Goal: Task Accomplishment & Management: Manage account settings

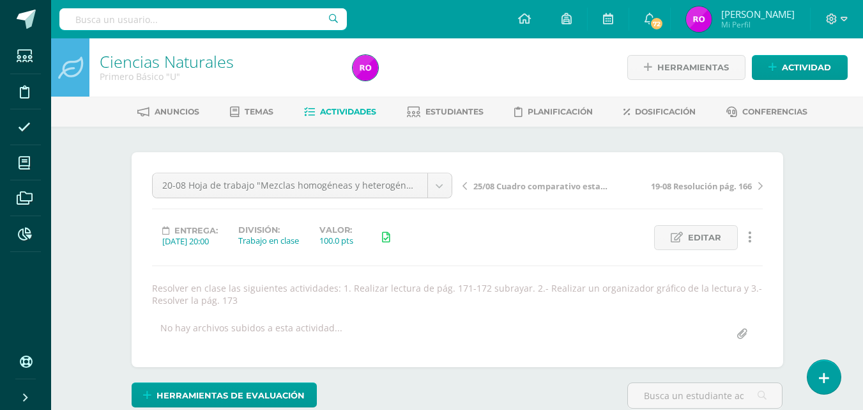
scroll to position [1, 0]
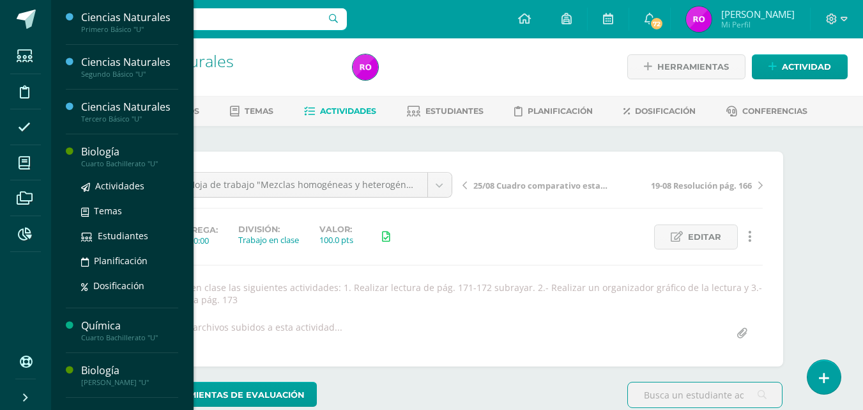
click at [121, 151] on div "Biología" at bounding box center [129, 151] width 97 height 15
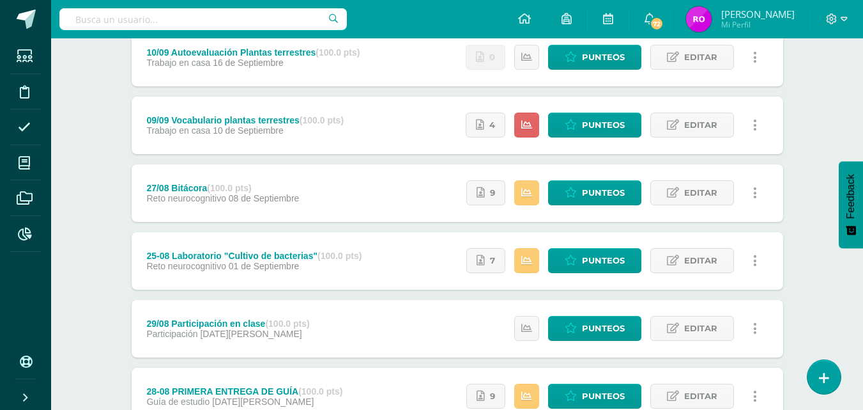
scroll to position [256, 0]
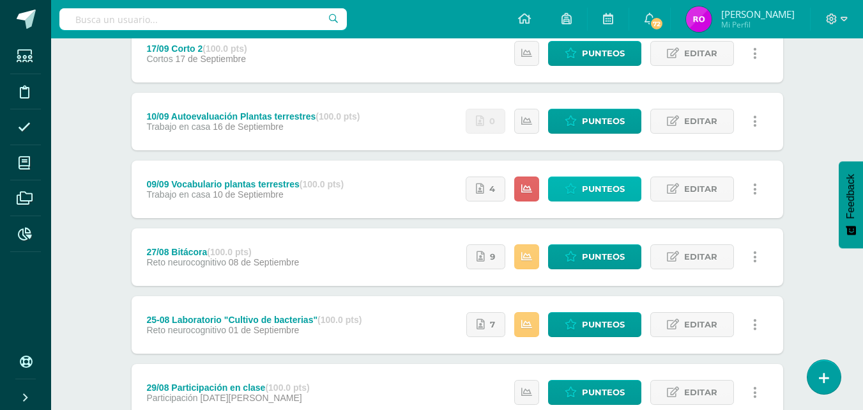
click at [598, 192] on span "Punteos" at bounding box center [603, 189] width 43 height 24
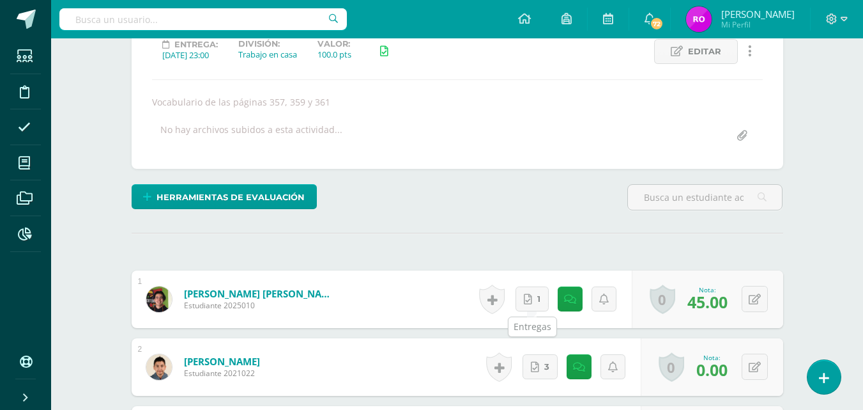
scroll to position [314, 0]
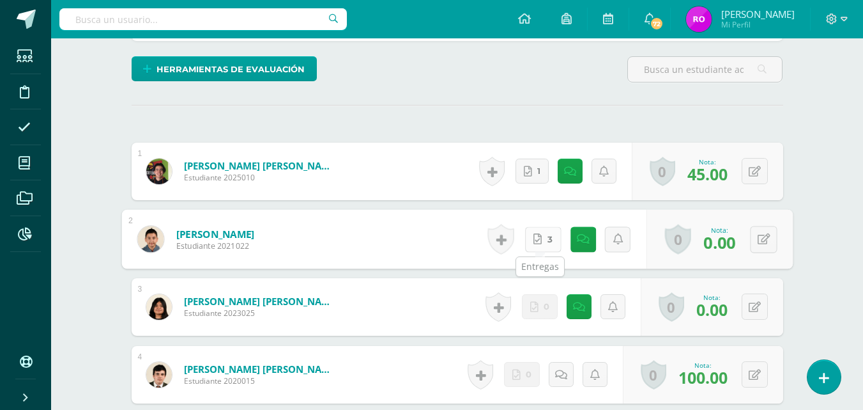
click at [547, 247] on span "3" at bounding box center [549, 239] width 5 height 24
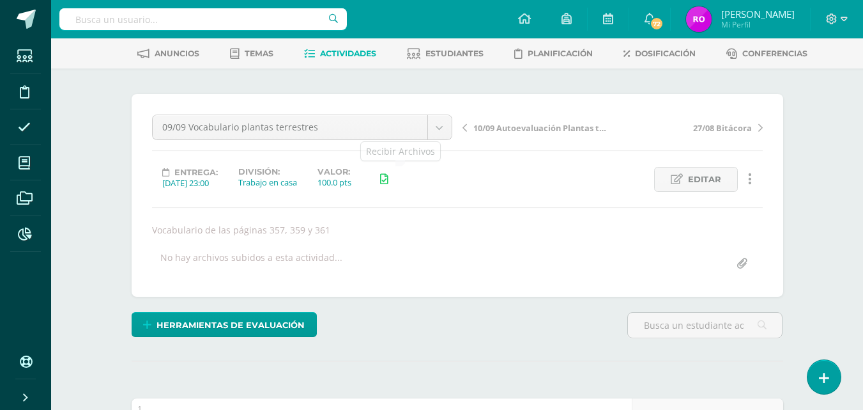
scroll to position [378, 0]
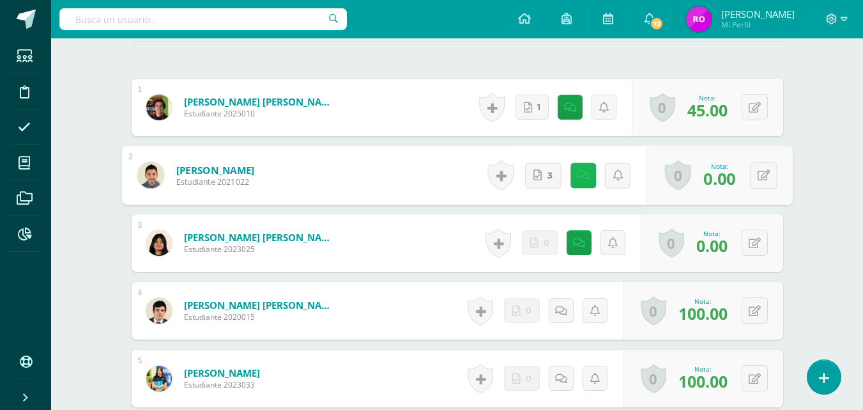
click at [574, 167] on link at bounding box center [583, 175] width 26 height 26
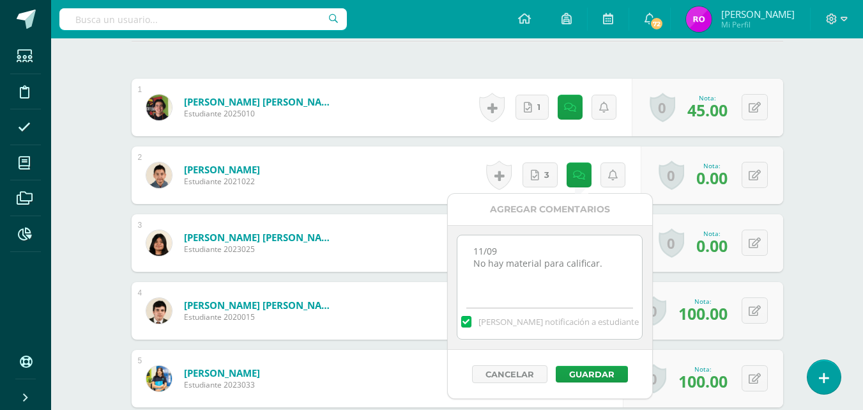
click at [616, 268] on textarea "11/09 No hay material para calificar." at bounding box center [550, 267] width 185 height 64
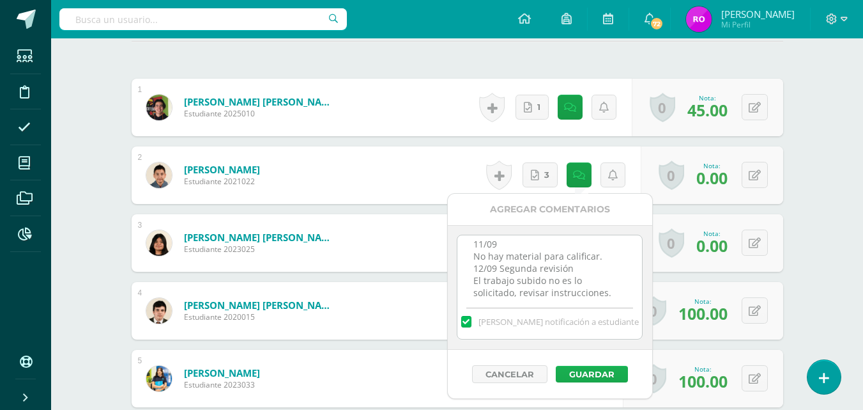
type textarea "11/09 No hay material para calificar. 12/09 Segunda revisión El trabajo subido …"
click at [583, 375] on button "Guardar" at bounding box center [592, 374] width 72 height 17
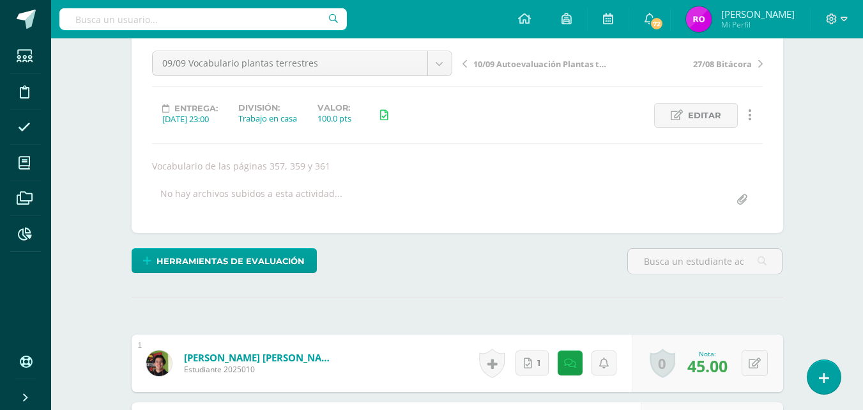
scroll to position [0, 0]
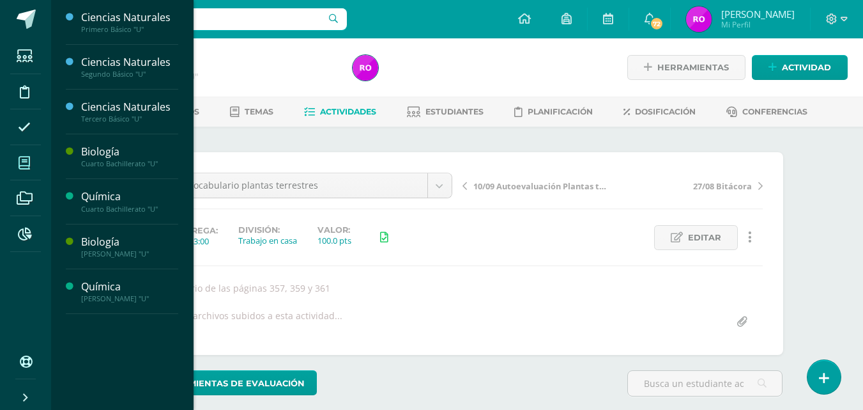
click at [27, 167] on icon at bounding box center [25, 163] width 12 height 13
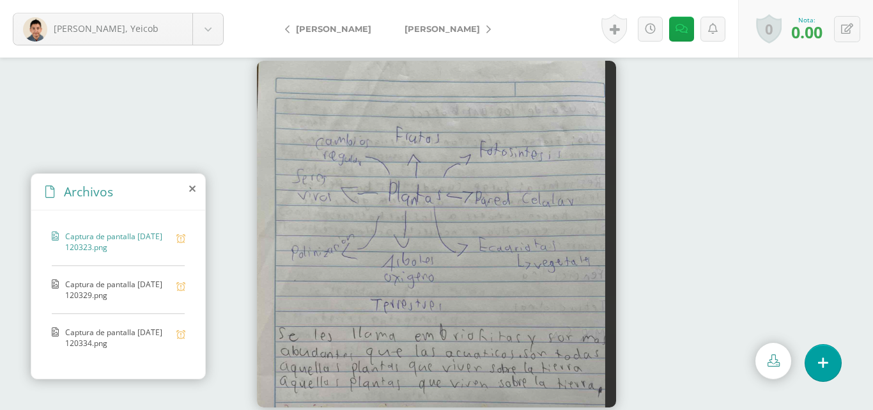
click at [87, 302] on div "Captura de pantalla [DATE] 120329.png" at bounding box center [118, 296] width 133 height 35
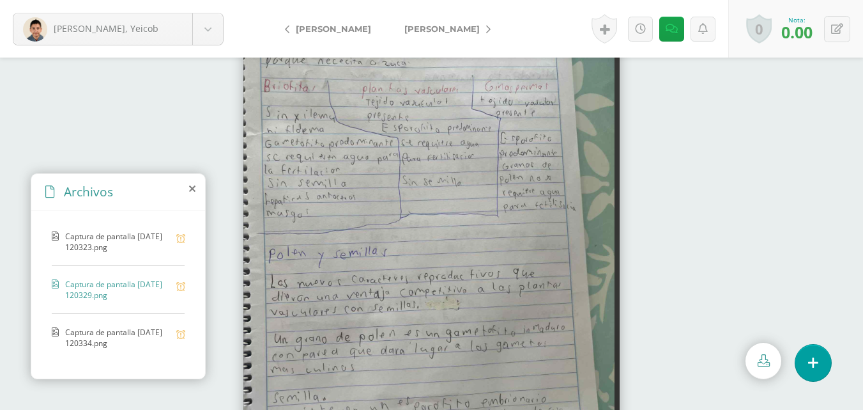
scroll to position [47, 0]
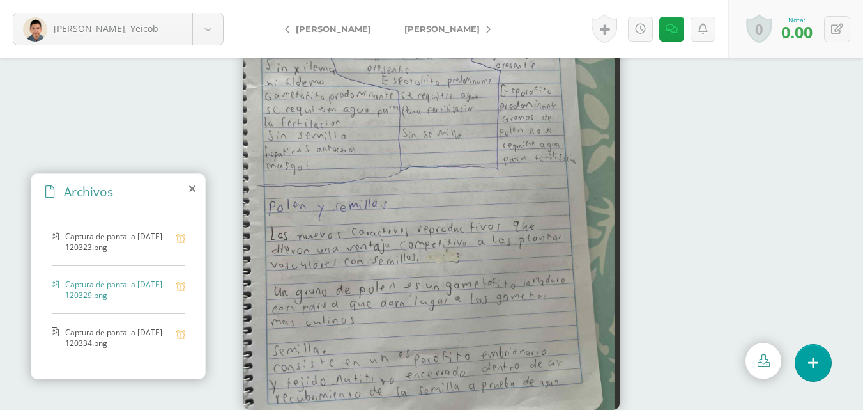
click at [99, 338] on span "Captura de pantalla [DATE] 120334.png" at bounding box center [117, 338] width 105 height 22
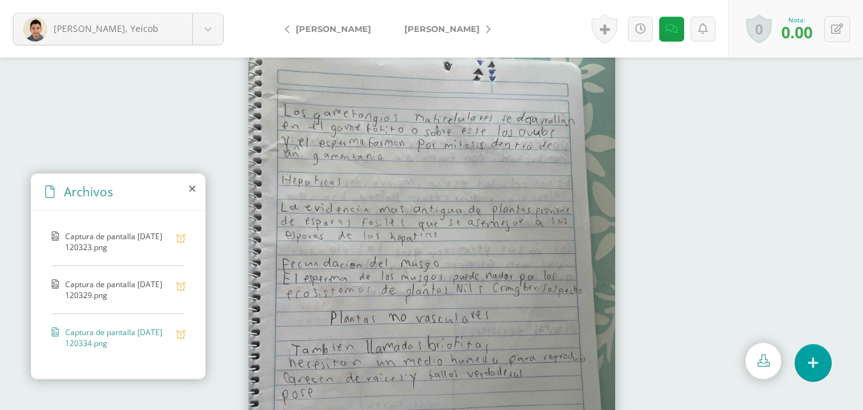
scroll to position [12, 0]
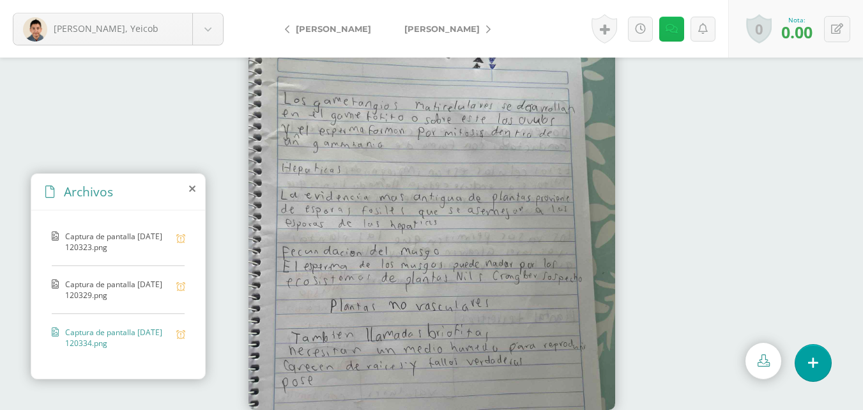
click at [674, 40] on link at bounding box center [672, 29] width 25 height 25
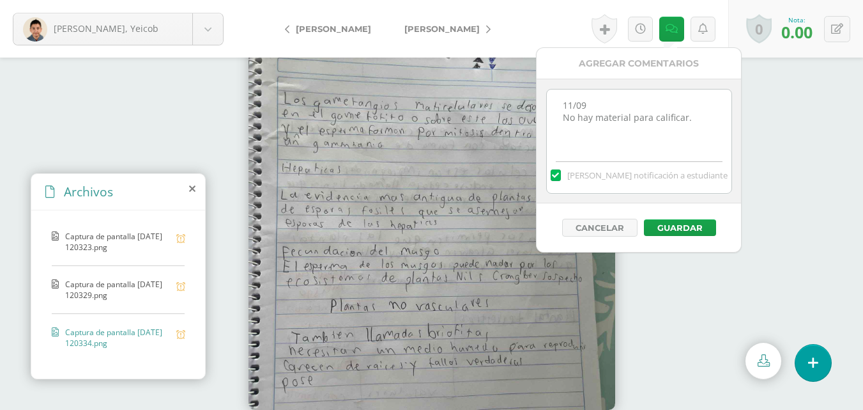
click at [376, 251] on img at bounding box center [432, 222] width 367 height 376
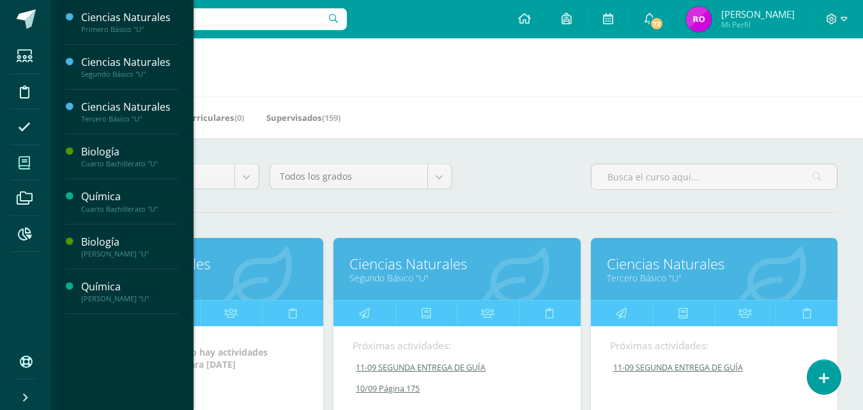
scroll to position [64, 0]
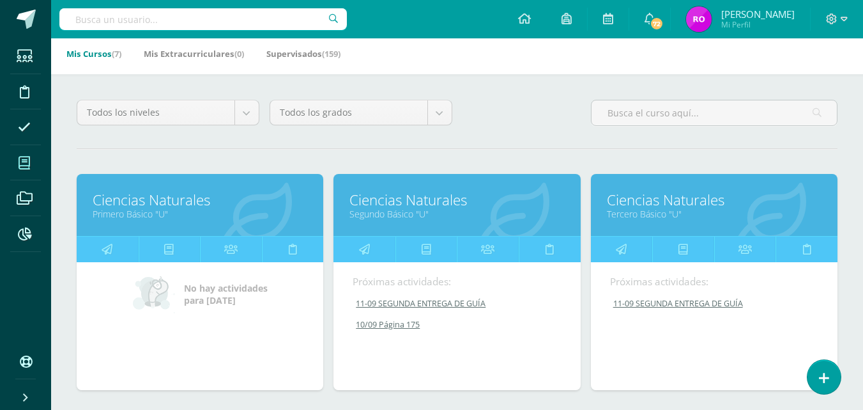
click at [22, 160] on icon at bounding box center [25, 163] width 12 height 13
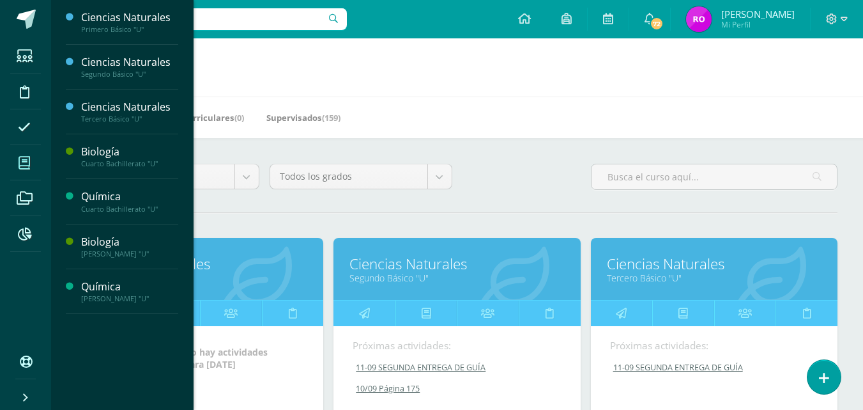
click at [433, 256] on link "Ciencias Naturales" at bounding box center [457, 264] width 215 height 20
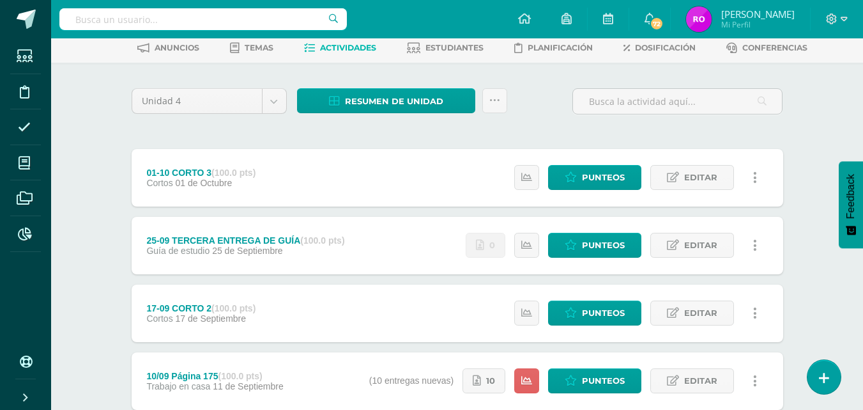
scroll to position [128, 0]
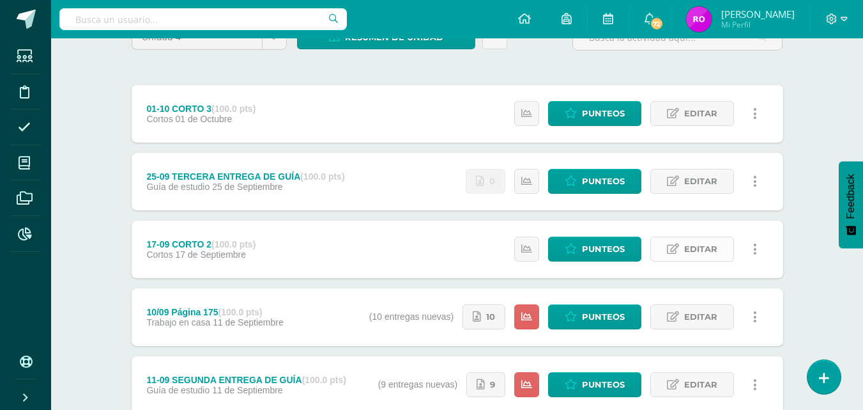
click at [687, 240] on span "Editar" at bounding box center [700, 249] width 33 height 24
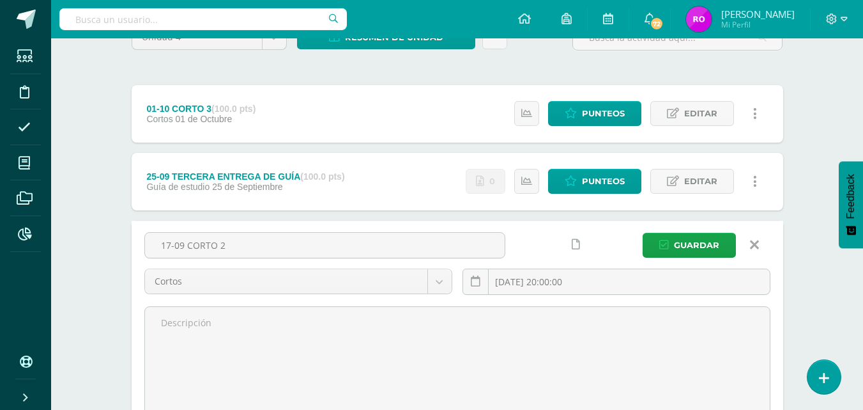
click at [749, 242] on link at bounding box center [755, 245] width 33 height 24
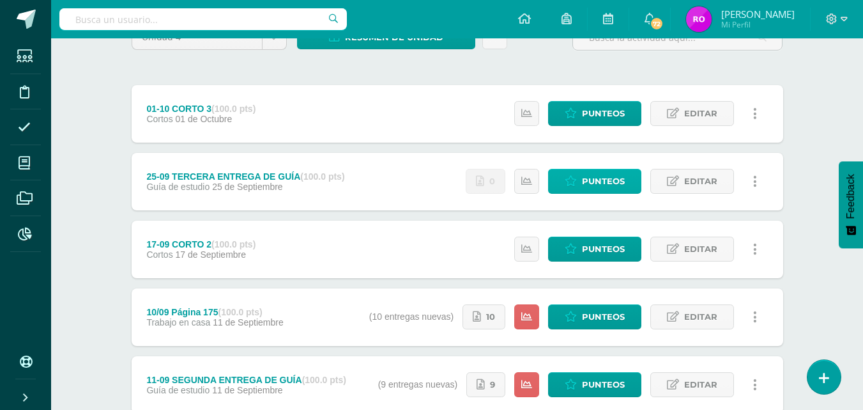
scroll to position [64, 0]
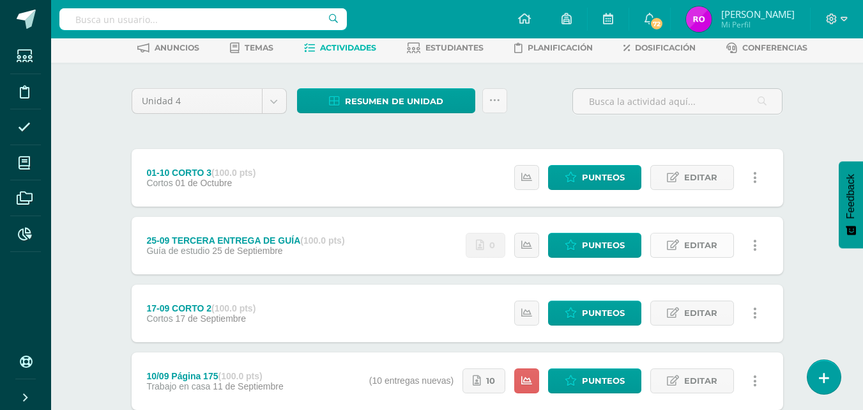
click at [695, 243] on span "Editar" at bounding box center [700, 245] width 33 height 24
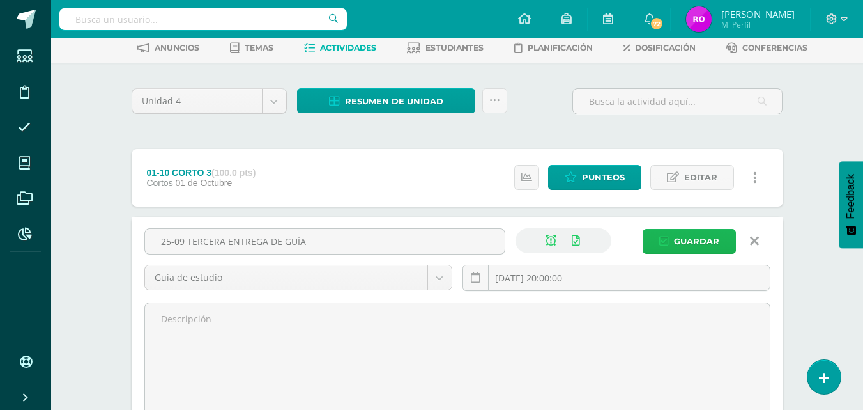
click at [695, 243] on span "Guardar" at bounding box center [696, 241] width 45 height 24
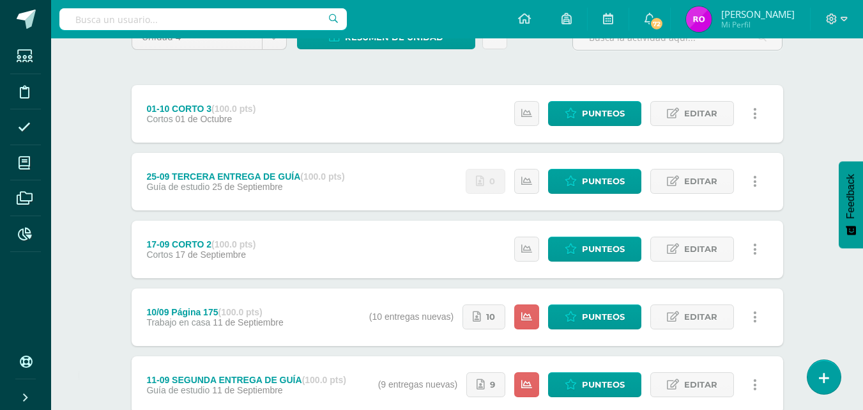
scroll to position [192, 0]
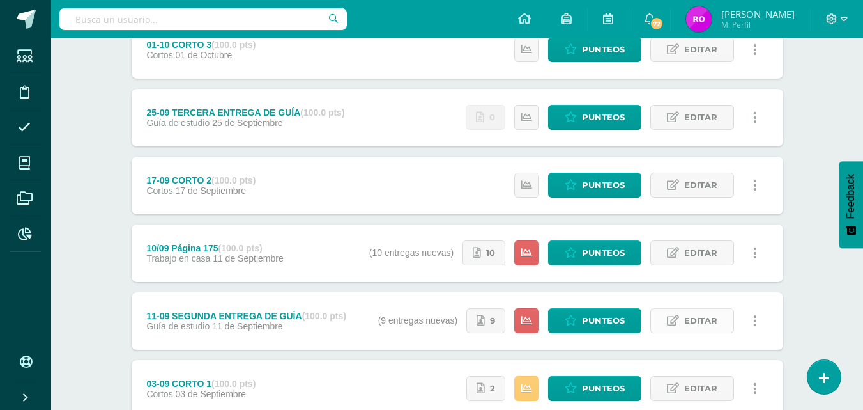
click at [695, 325] on span "Editar" at bounding box center [700, 321] width 33 height 24
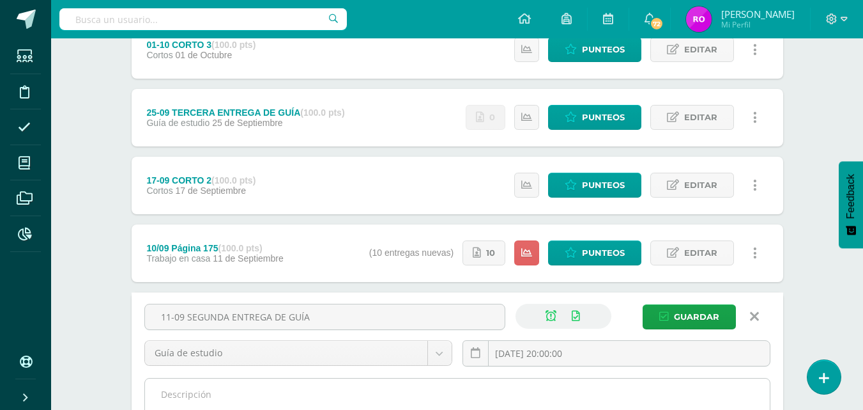
scroll to position [256, 0]
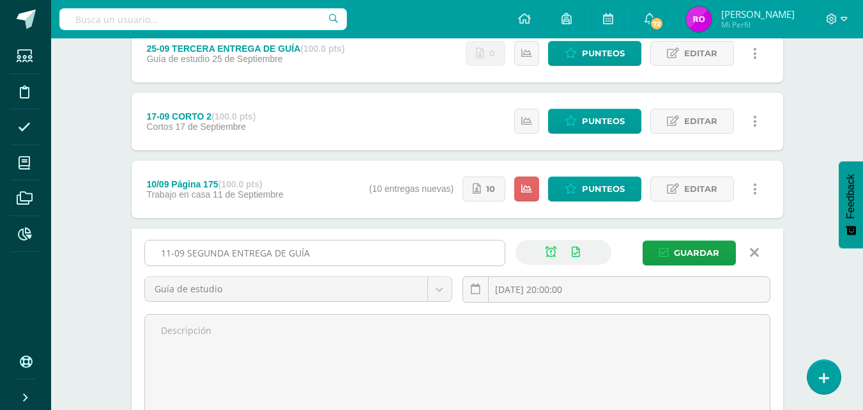
click at [172, 253] on input "11-09 SEGUNDA ENTREGA DE GUÍA" at bounding box center [325, 252] width 360 height 25
type input "25-09 SEGUNDA ENTREGA DE GUÍA"
click at [695, 249] on span "Guardar" at bounding box center [696, 253] width 45 height 24
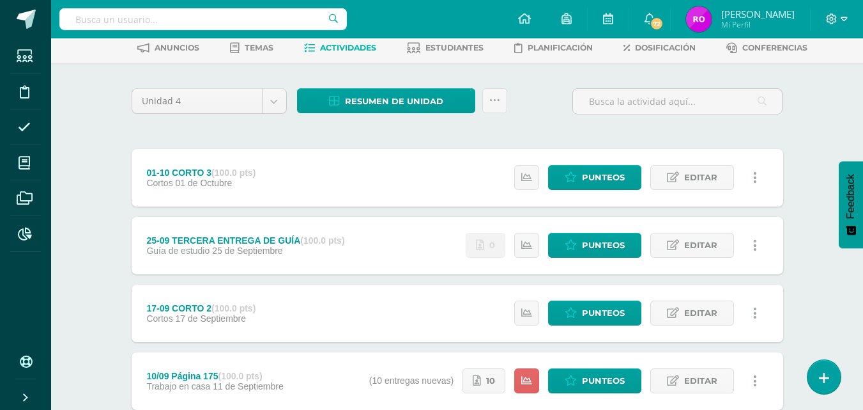
scroll to position [192, 0]
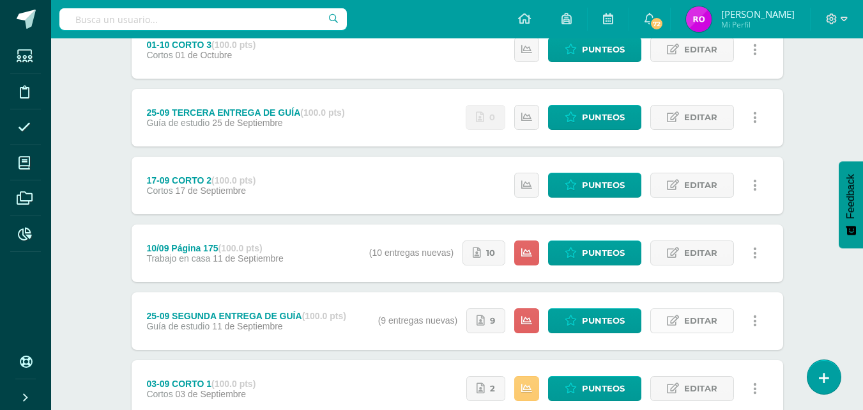
click at [700, 314] on span "Editar" at bounding box center [700, 321] width 33 height 24
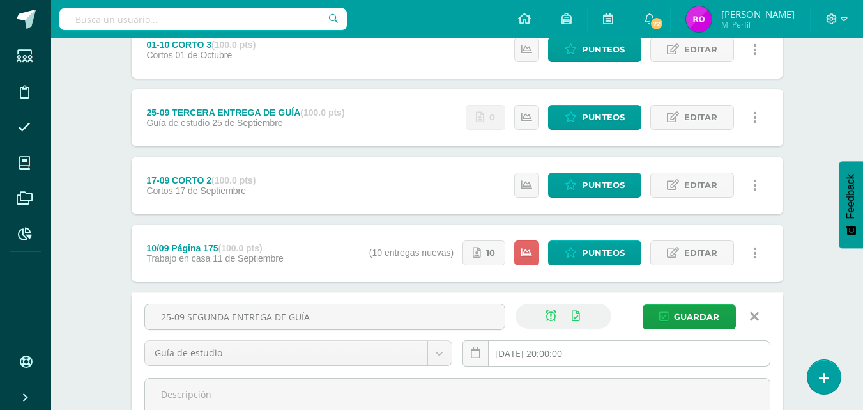
scroll to position [320, 0]
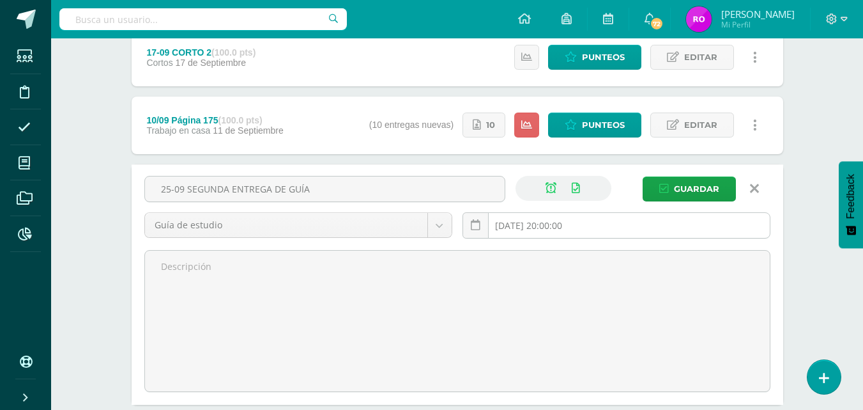
click at [610, 226] on input "2025-09-11 20:00:00" at bounding box center [616, 225] width 307 height 25
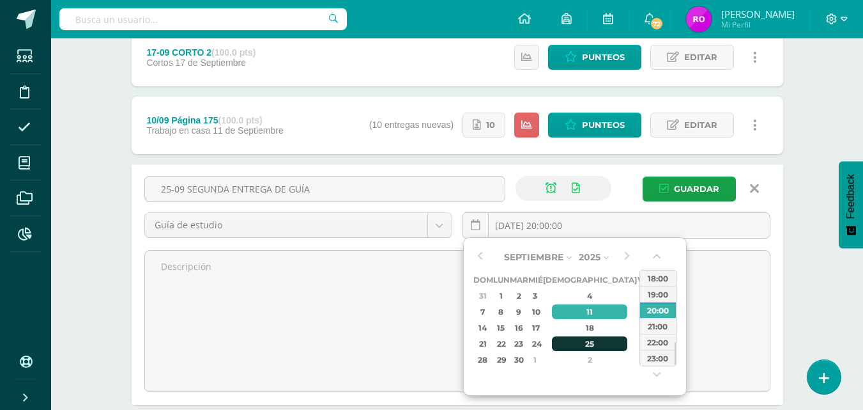
click at [581, 343] on div "25" at bounding box center [589, 343] width 75 height 15
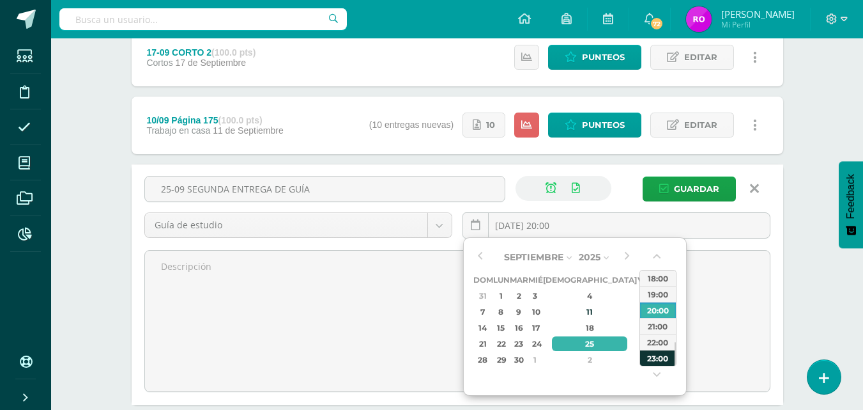
click at [657, 356] on div "23:00" at bounding box center [658, 358] width 36 height 16
type input "2025-09-25 23:00"
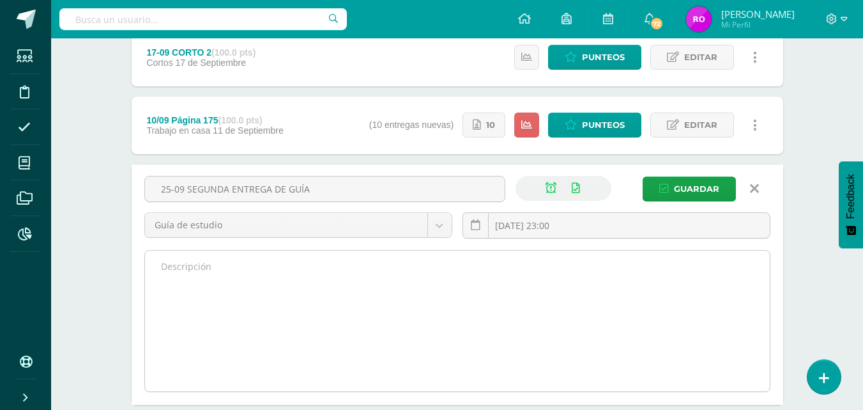
scroll to position [383, 0]
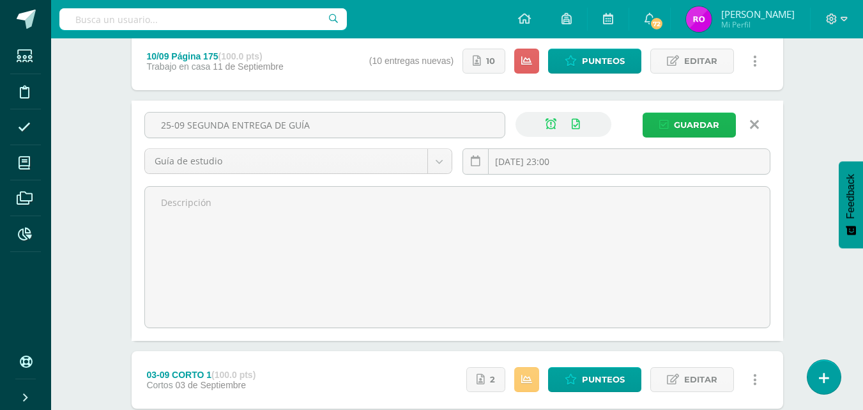
click at [682, 123] on span "Guardar" at bounding box center [696, 125] width 45 height 24
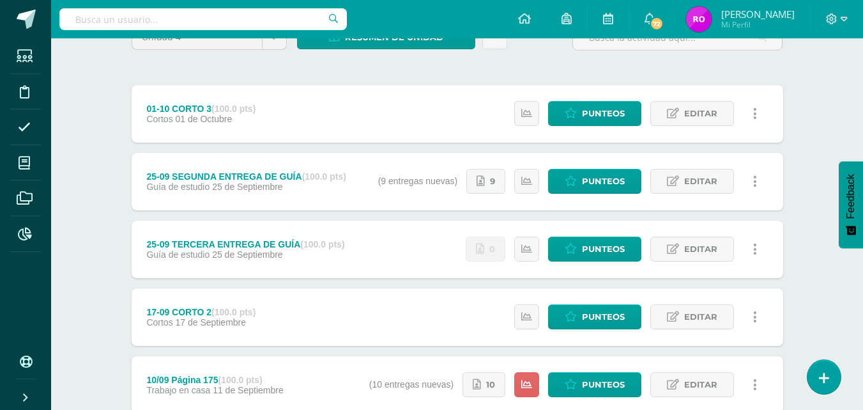
scroll to position [192, 0]
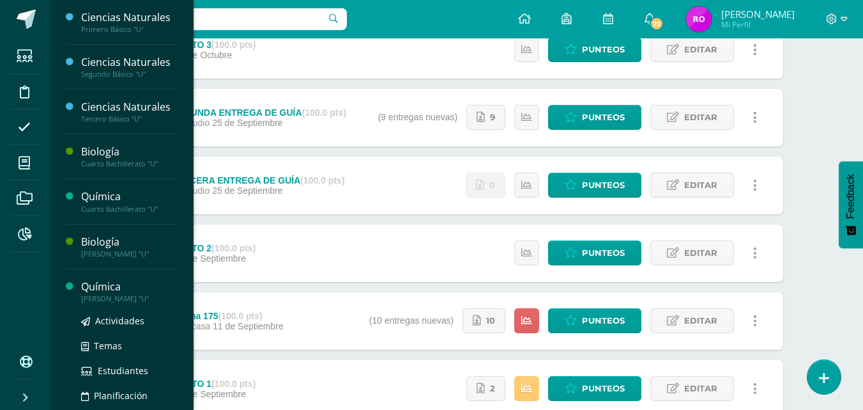
click at [123, 299] on div "[PERSON_NAME] "U"" at bounding box center [129, 298] width 97 height 9
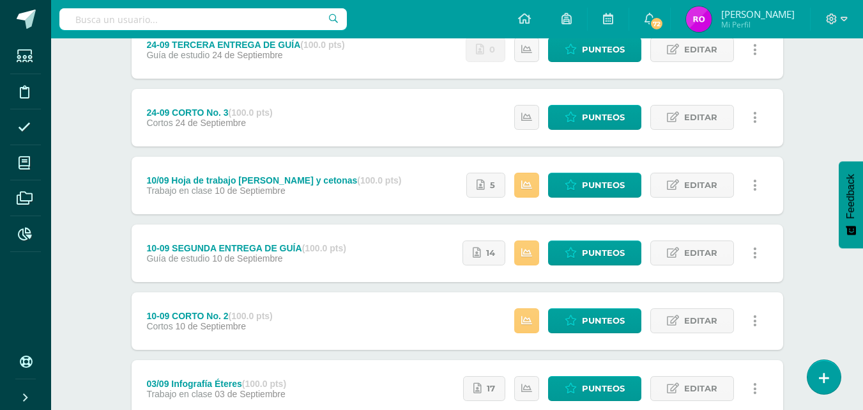
scroll to position [128, 0]
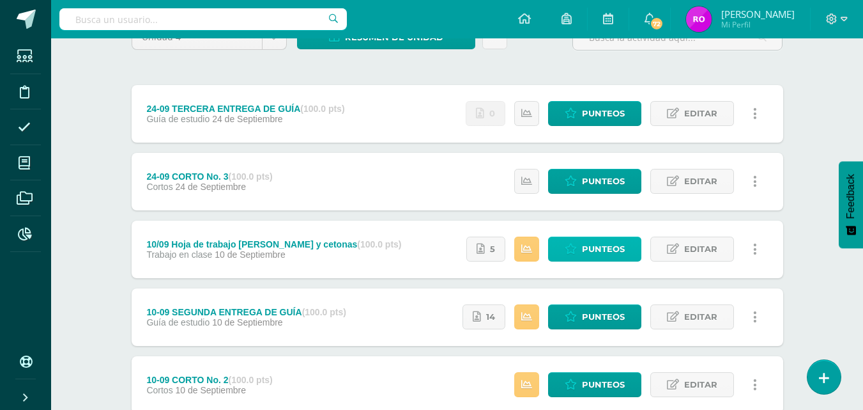
click at [569, 244] on icon at bounding box center [571, 248] width 12 height 11
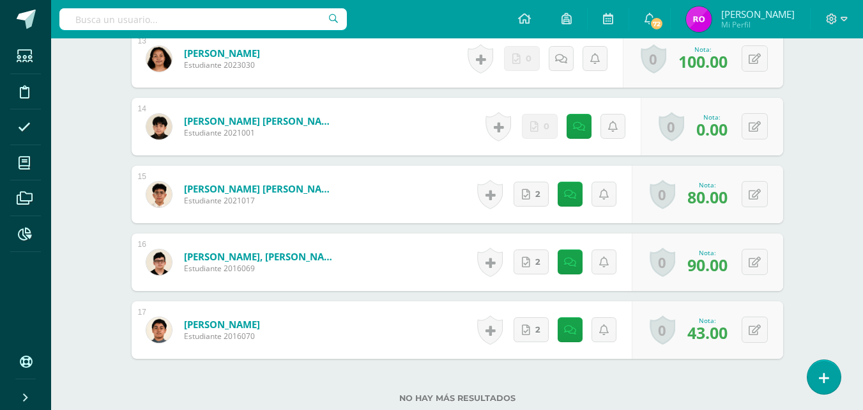
scroll to position [1303, 0]
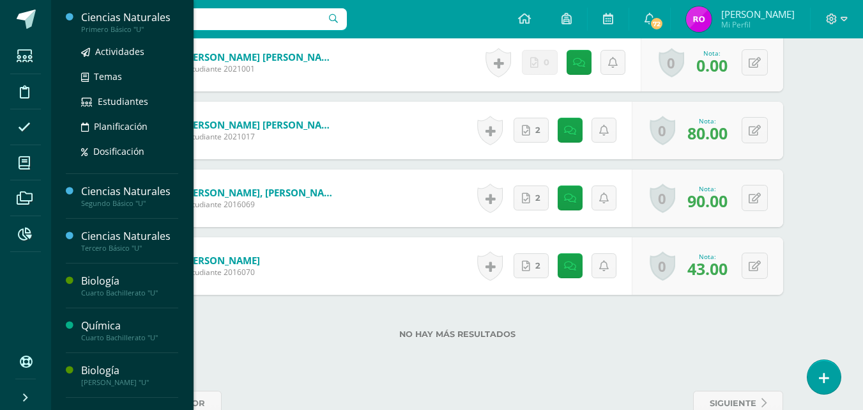
click at [104, 22] on div "Ciencias Naturales" at bounding box center [129, 17] width 97 height 15
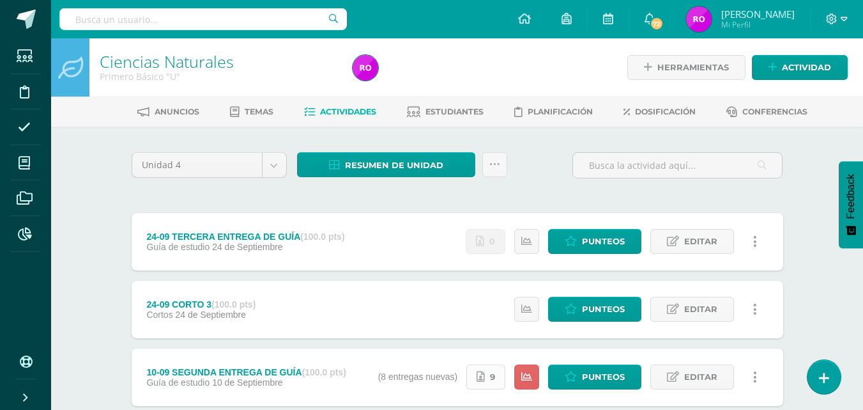
scroll to position [64, 0]
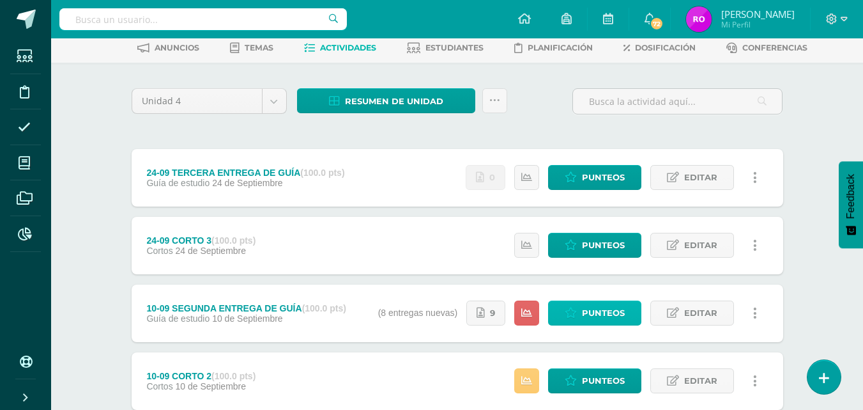
click at [585, 313] on span "Punteos" at bounding box center [603, 313] width 43 height 24
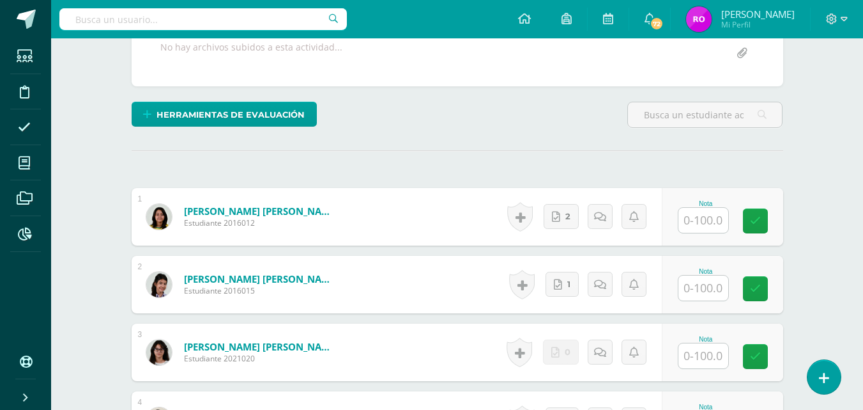
scroll to position [320, 0]
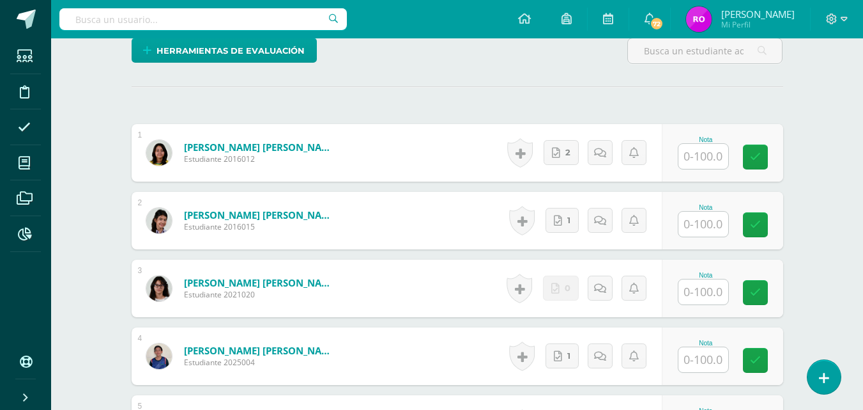
click at [710, 294] on input "text" at bounding box center [704, 291] width 50 height 25
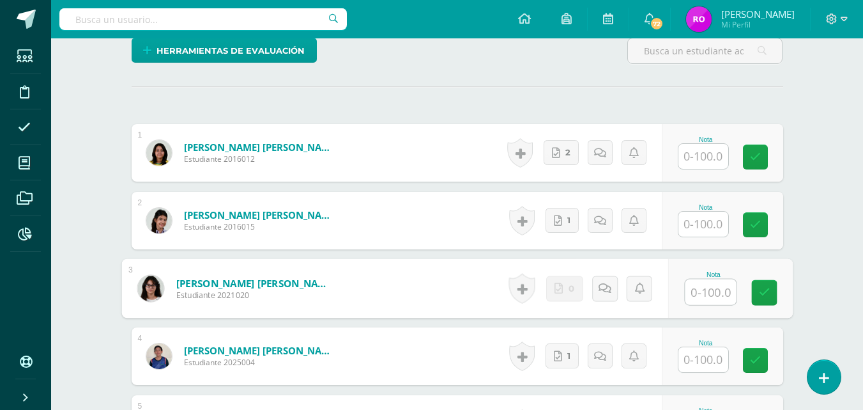
type input "0"
click at [760, 291] on icon at bounding box center [765, 292] width 12 height 11
click at [606, 288] on link at bounding box center [619, 288] width 26 height 26
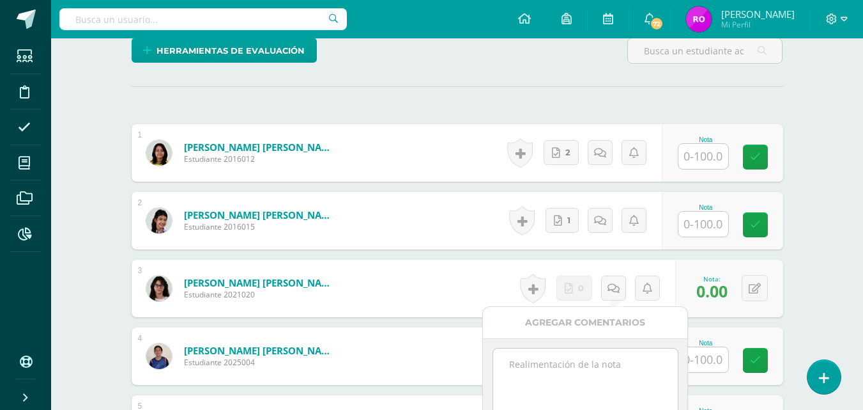
click at [584, 360] on textarea at bounding box center [585, 380] width 185 height 64
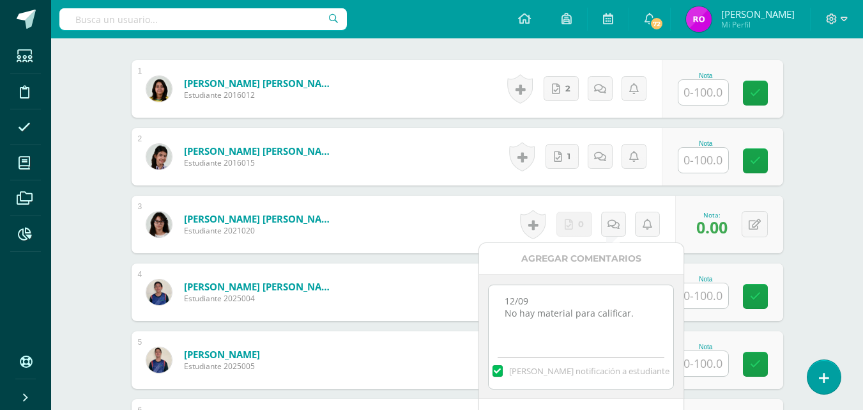
scroll to position [448, 0]
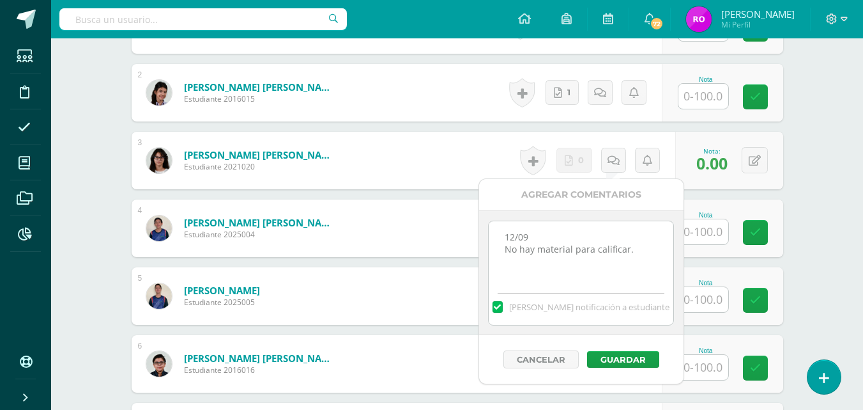
drag, startPoint x: 638, startPoint y: 254, endPoint x: 503, endPoint y: 236, distance: 136.6
click at [503, 236] on textarea "12/09 No hay material para calificar." at bounding box center [581, 253] width 185 height 64
type textarea "12/09 No hay material para calificar."
click at [606, 356] on button "Guardar" at bounding box center [623, 359] width 72 height 17
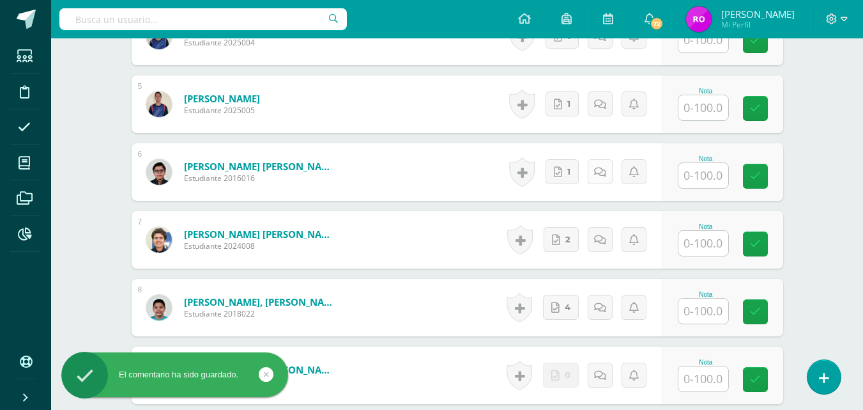
scroll to position [704, 0]
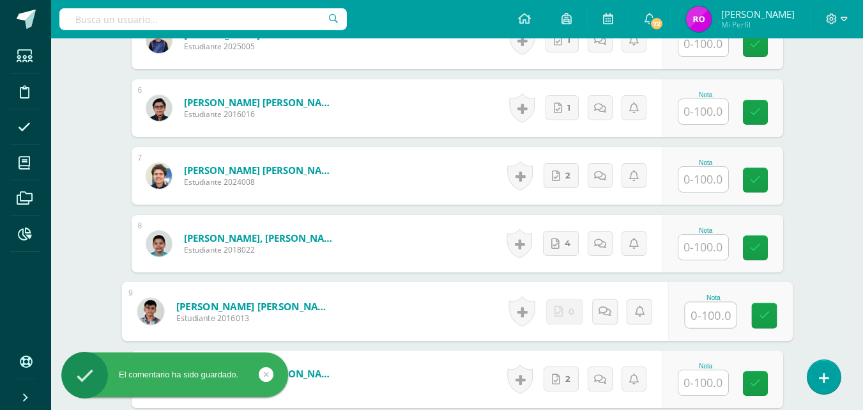
click at [699, 307] on input "text" at bounding box center [710, 315] width 51 height 26
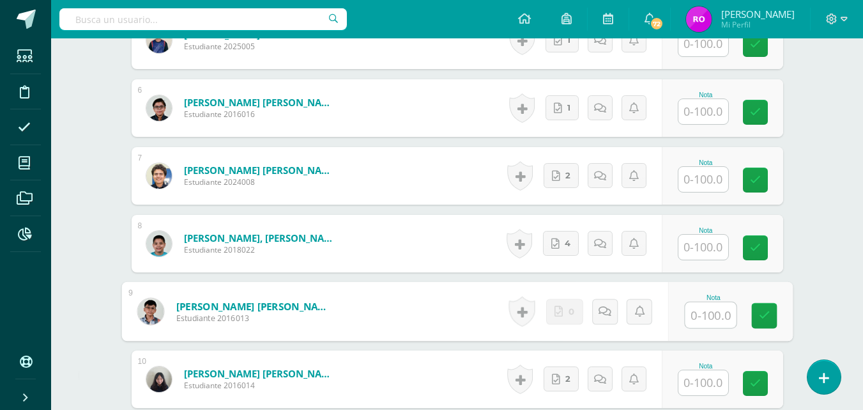
type input "0"
click at [775, 317] on link at bounding box center [765, 316] width 26 height 26
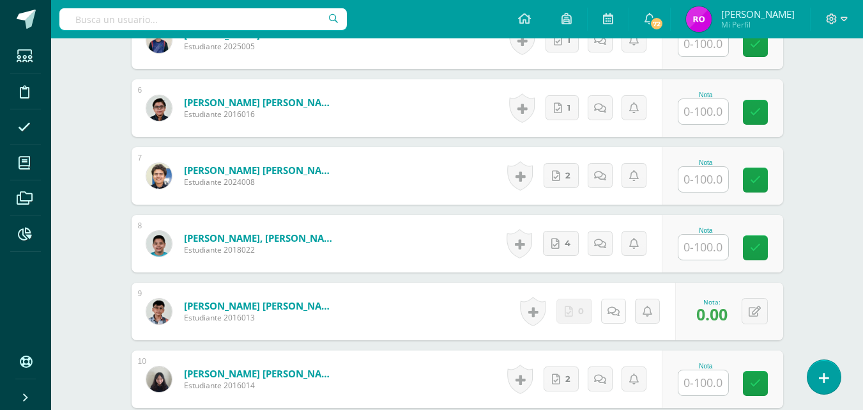
click at [613, 314] on icon at bounding box center [614, 311] width 12 height 11
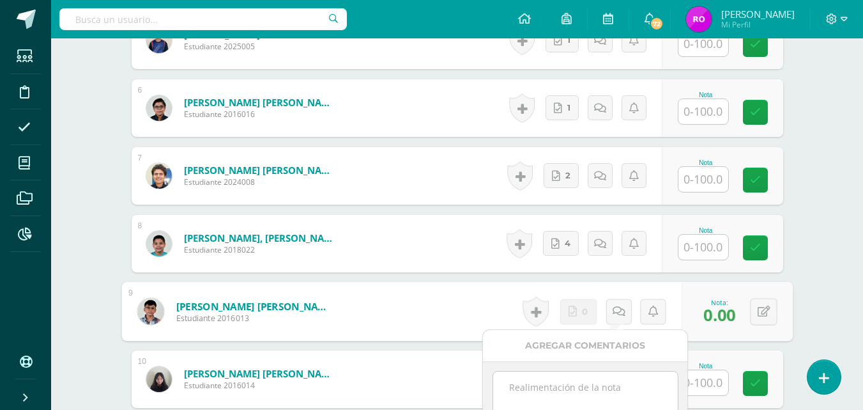
click at [583, 394] on textarea at bounding box center [585, 403] width 185 height 64
paste textarea "12/09 No hay material para calificar."
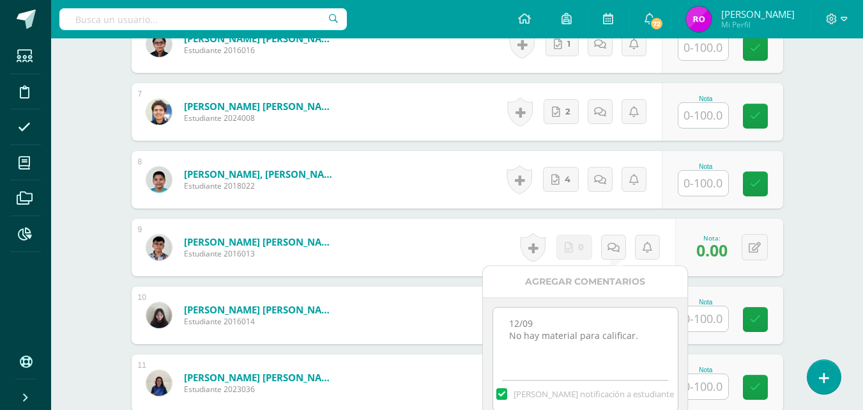
scroll to position [831, 0]
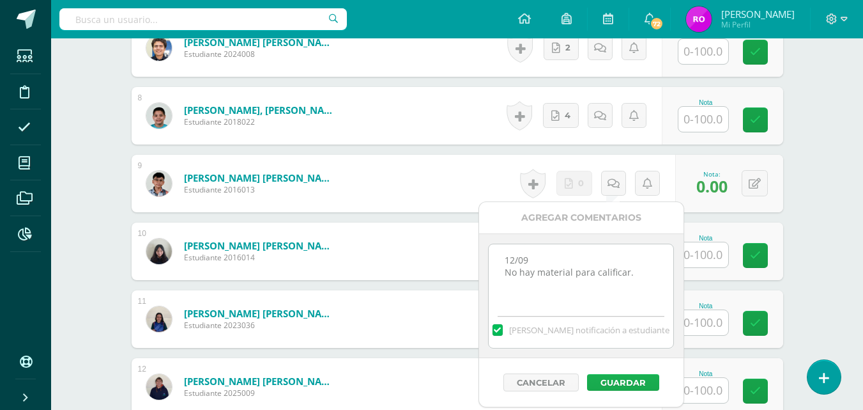
type textarea "12/09 No hay material para calificar."
click at [610, 378] on button "Guardar" at bounding box center [623, 382] width 72 height 17
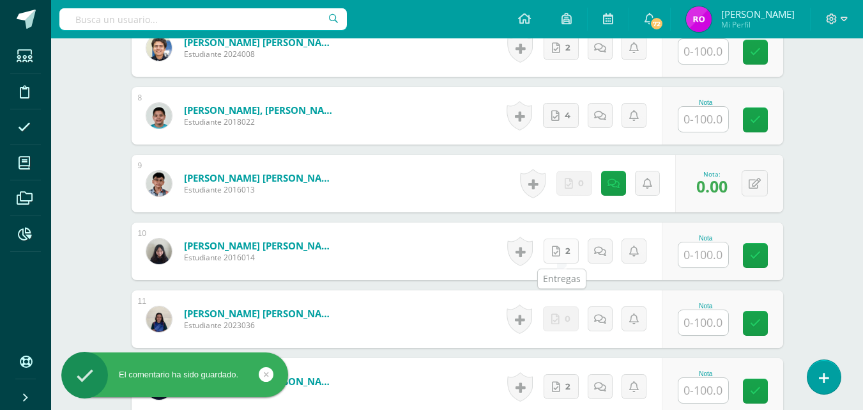
scroll to position [895, 0]
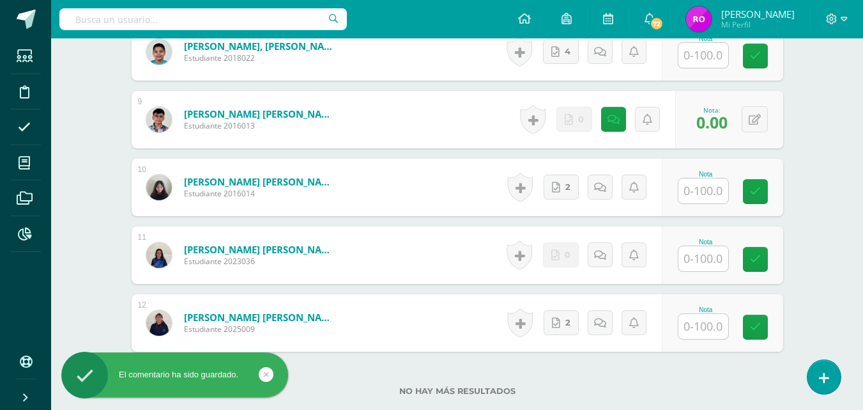
click at [697, 256] on input "text" at bounding box center [704, 258] width 50 height 25
type input "0"
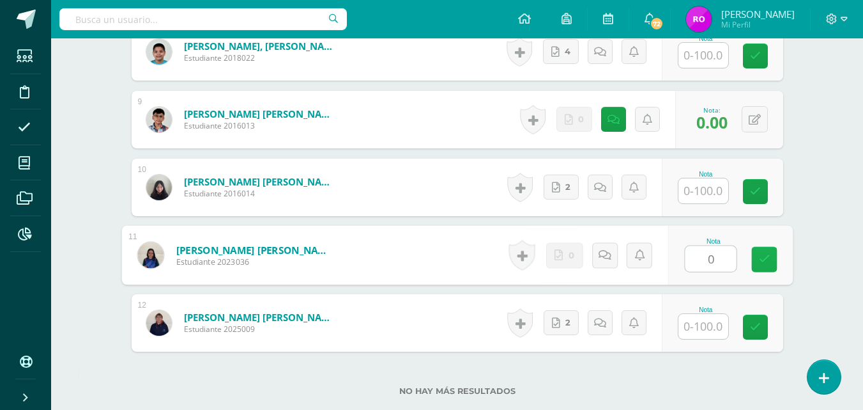
click at [770, 258] on link at bounding box center [765, 260] width 26 height 26
click at [613, 251] on icon at bounding box center [618, 254] width 13 height 11
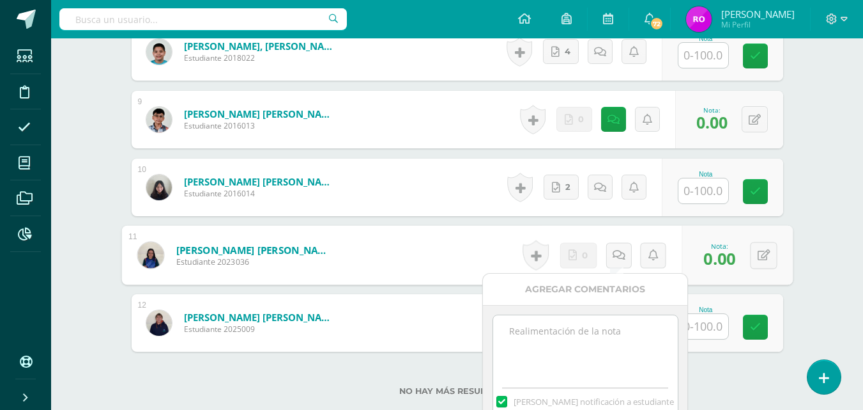
click at [561, 351] on textarea at bounding box center [585, 347] width 185 height 64
paste textarea "12/09 No hay material para calificar."
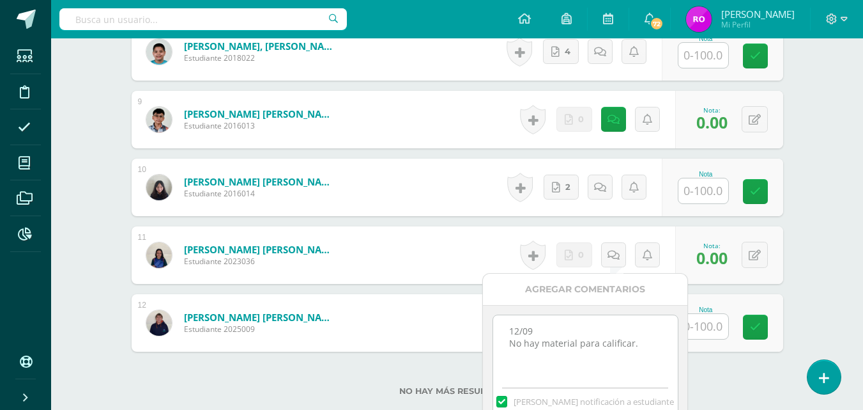
scroll to position [984, 0]
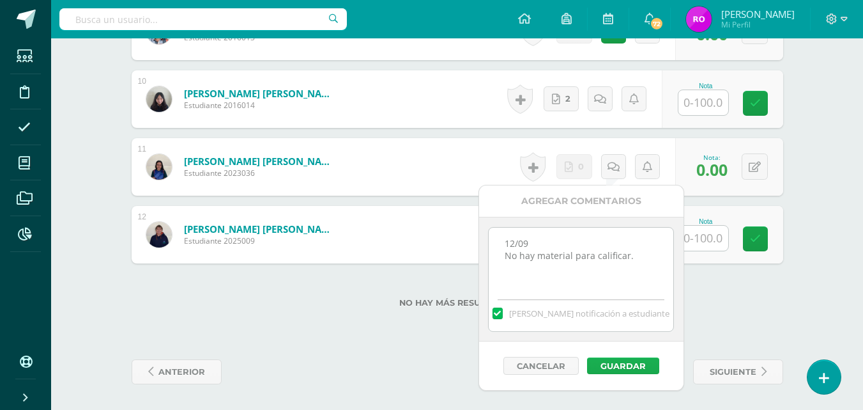
type textarea "12/09 No hay material para calificar."
click at [607, 360] on button "Guardar" at bounding box center [623, 365] width 72 height 17
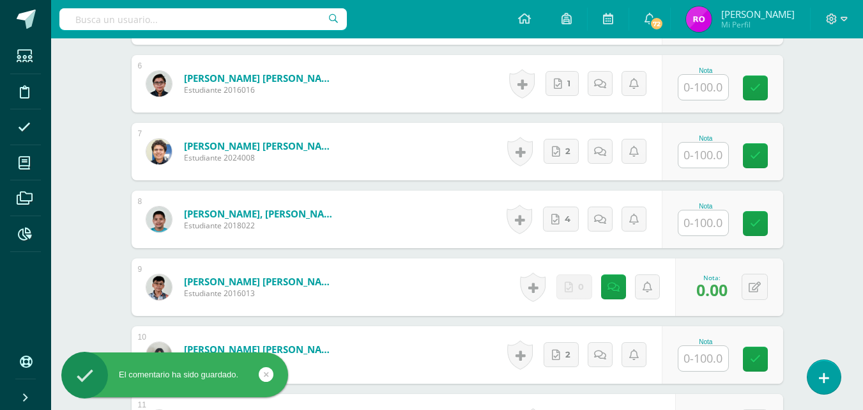
scroll to position [408, 0]
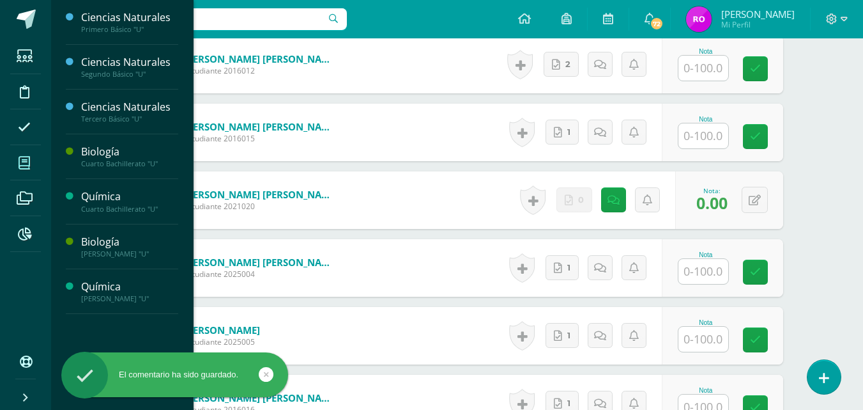
click at [25, 158] on icon at bounding box center [25, 163] width 12 height 13
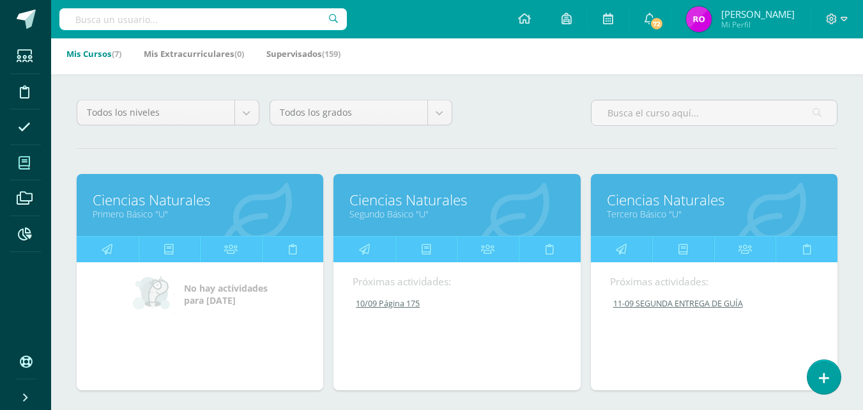
scroll to position [128, 0]
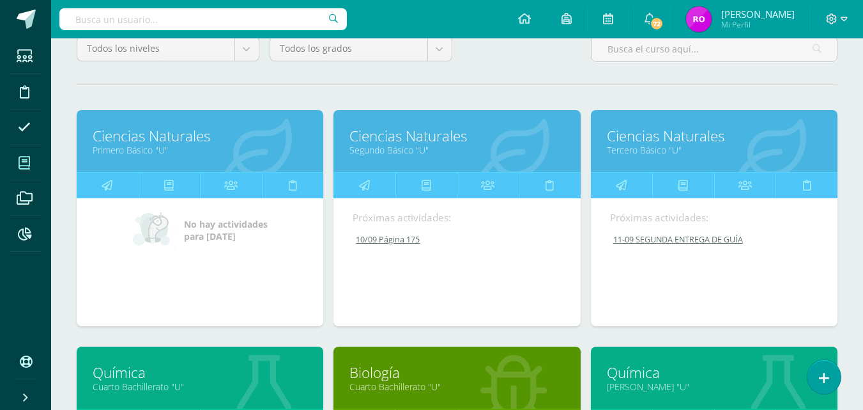
click at [408, 143] on link "Ciencias Naturales" at bounding box center [457, 136] width 215 height 20
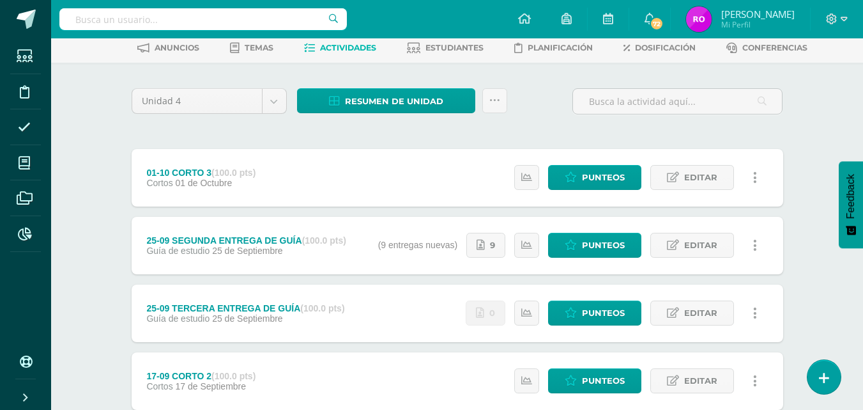
scroll to position [128, 0]
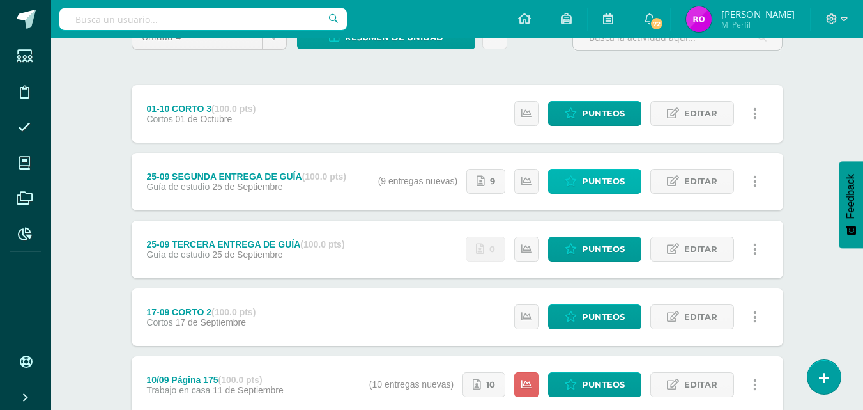
click at [596, 182] on span "Punteos" at bounding box center [603, 181] width 43 height 24
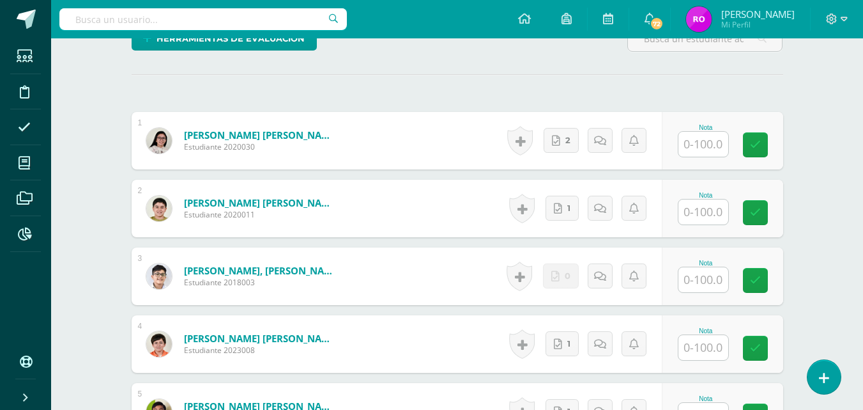
scroll to position [77, 0]
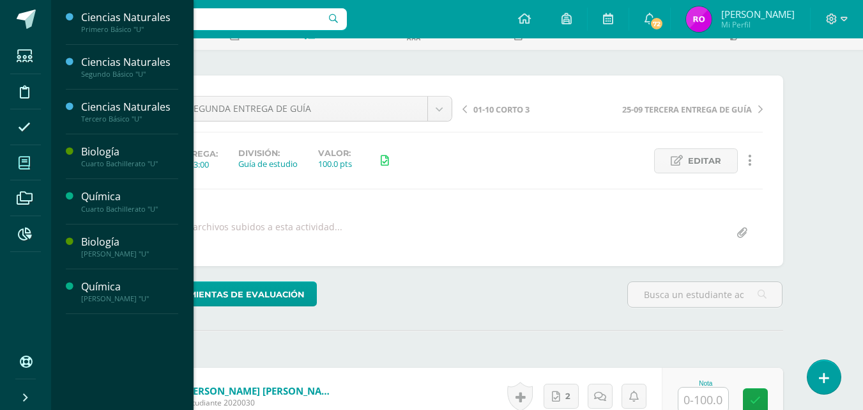
click at [19, 166] on icon at bounding box center [25, 163] width 12 height 13
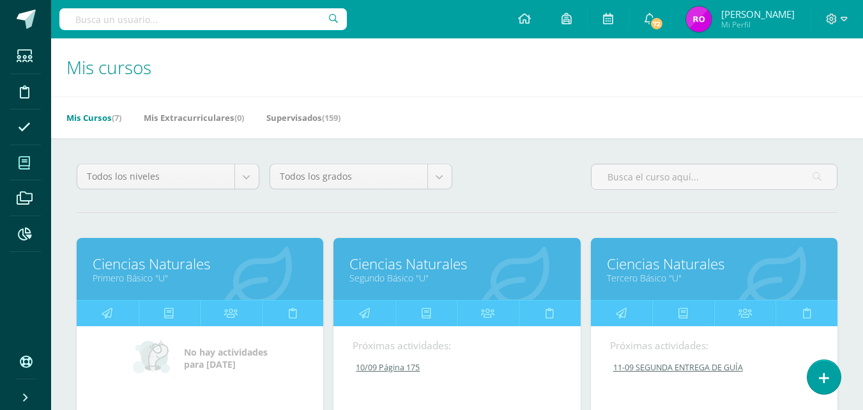
click at [387, 270] on link "Ciencias Naturales" at bounding box center [457, 264] width 215 height 20
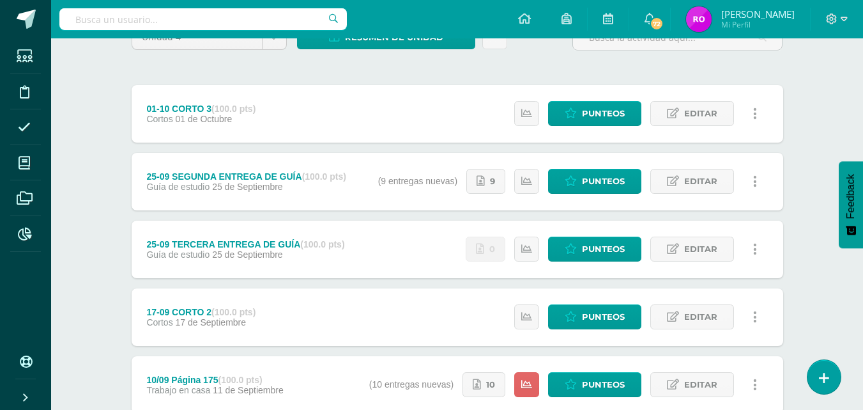
scroll to position [192, 0]
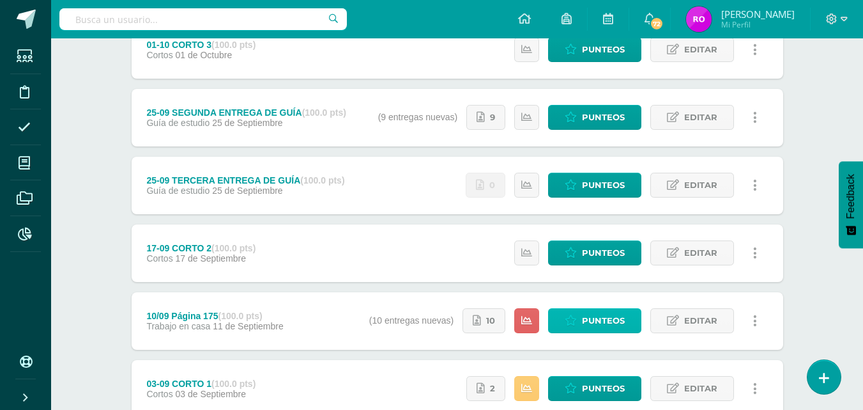
click at [596, 314] on span "Punteos" at bounding box center [603, 321] width 43 height 24
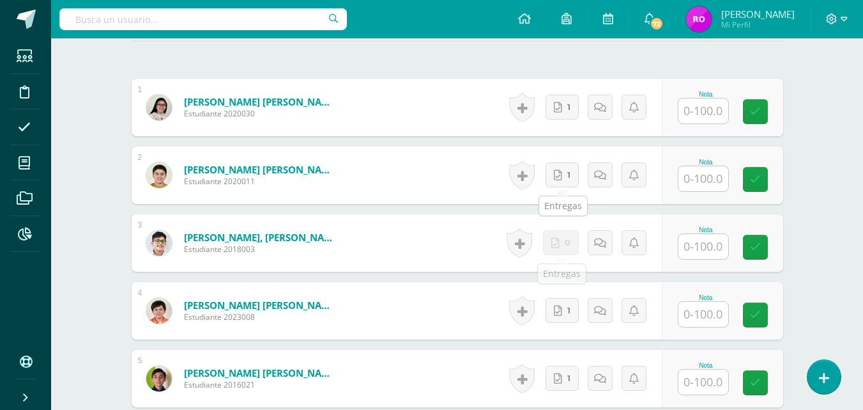
scroll to position [442, 0]
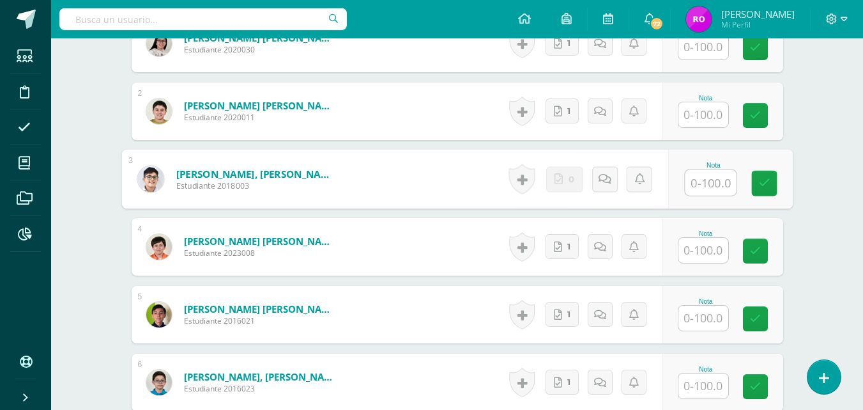
click at [710, 180] on input "text" at bounding box center [710, 183] width 51 height 26
type input "0"
click at [771, 186] on link at bounding box center [765, 184] width 26 height 26
click at [608, 183] on link at bounding box center [619, 179] width 26 height 26
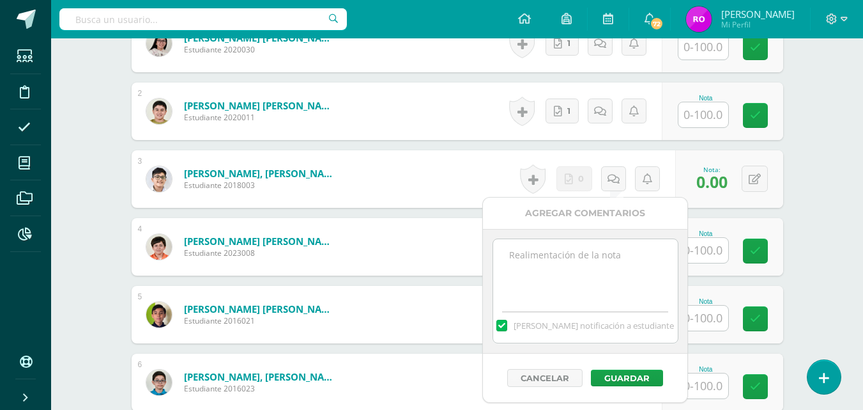
click at [638, 268] on textarea at bounding box center [585, 271] width 185 height 64
paste textarea "12/09 No hay material para calificar."
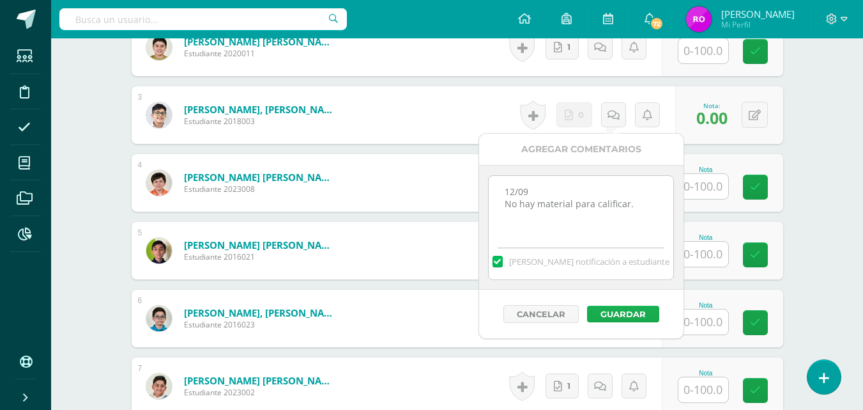
type textarea "12/09 No hay material para calificar."
click at [624, 311] on button "Guardar" at bounding box center [623, 313] width 72 height 17
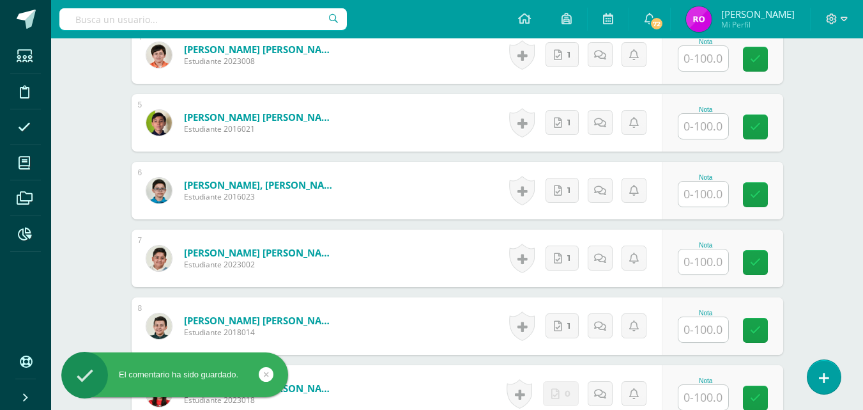
scroll to position [697, 0]
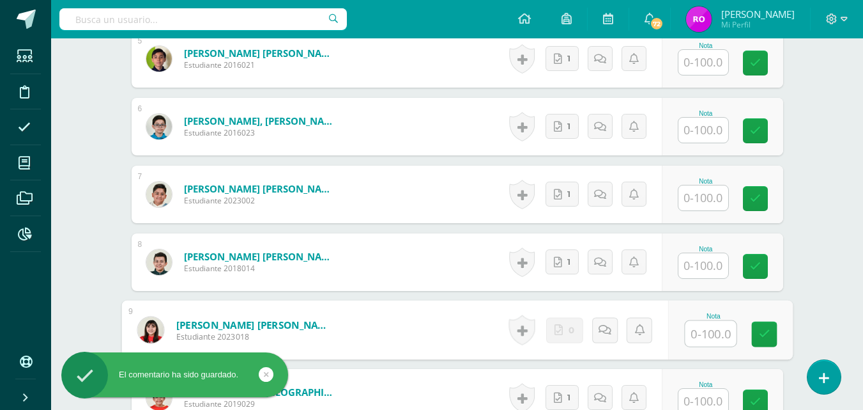
click at [693, 337] on input "text" at bounding box center [710, 334] width 51 height 26
type input "0"
click at [768, 338] on icon at bounding box center [765, 333] width 12 height 11
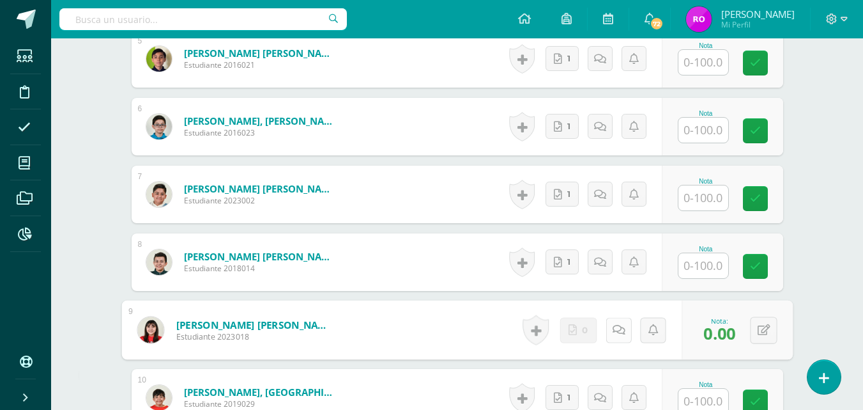
click at [608, 326] on link at bounding box center [619, 330] width 26 height 26
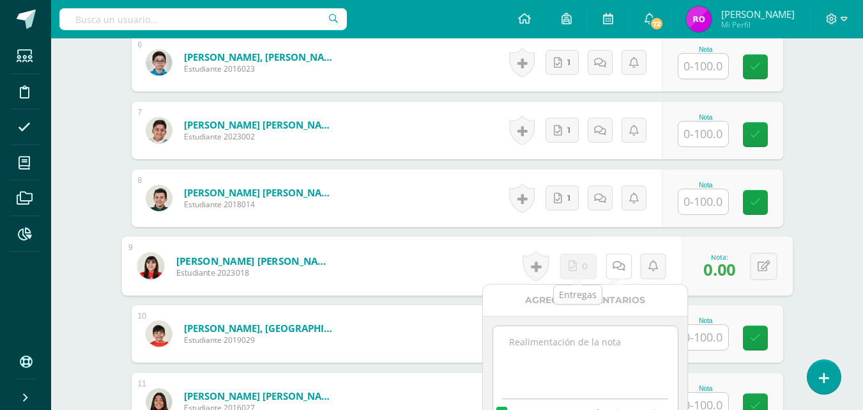
scroll to position [825, 0]
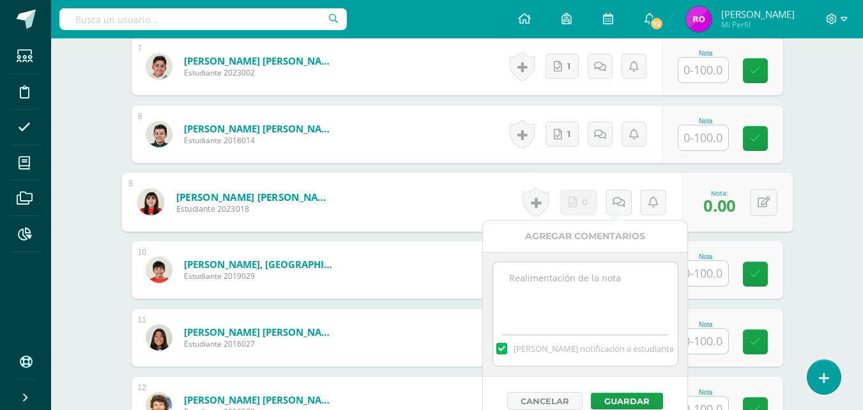
click at [570, 303] on textarea at bounding box center [585, 294] width 185 height 64
paste textarea "12/09 No hay material para calificar."
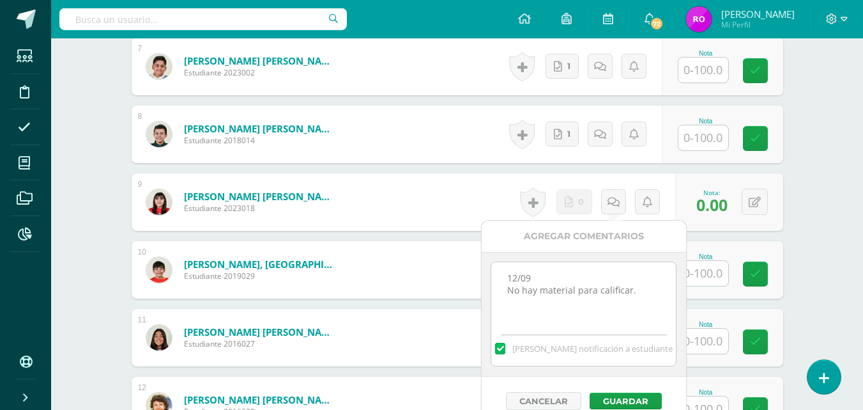
scroll to position [953, 0]
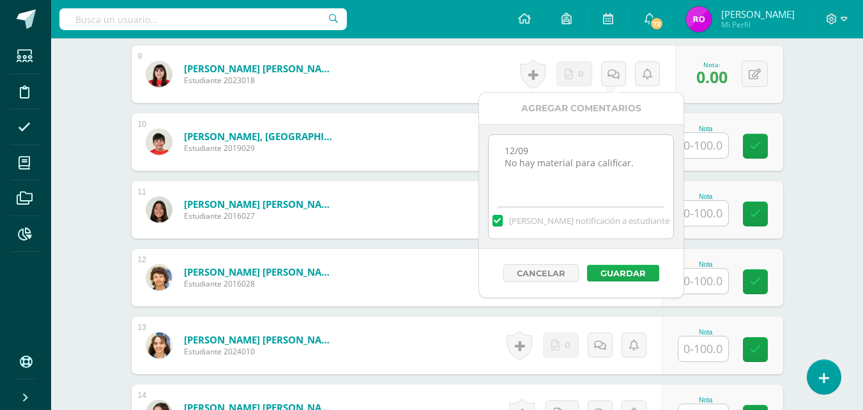
type textarea "12/09 No hay material para calificar."
click at [621, 267] on button "Guardar" at bounding box center [623, 273] width 72 height 17
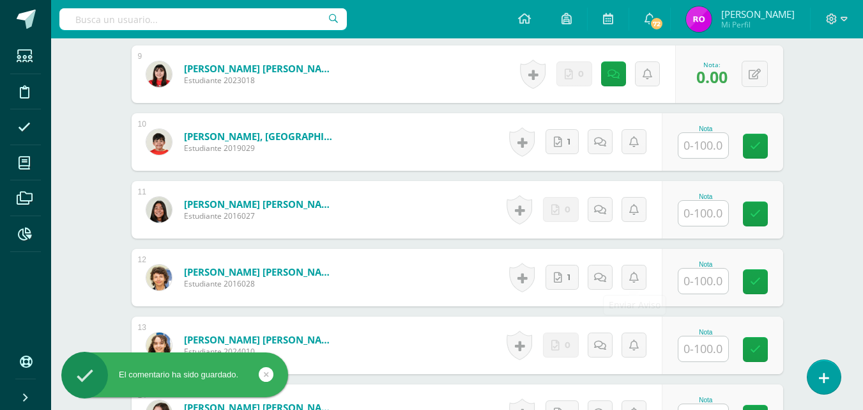
scroll to position [1017, 0]
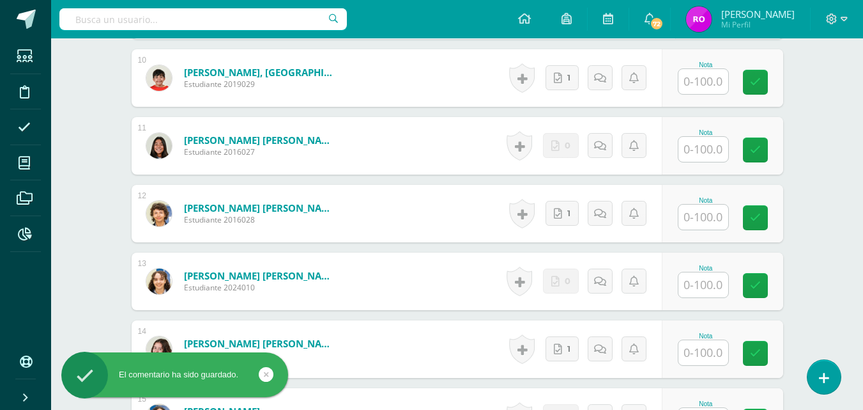
click at [714, 289] on input "text" at bounding box center [704, 284] width 50 height 25
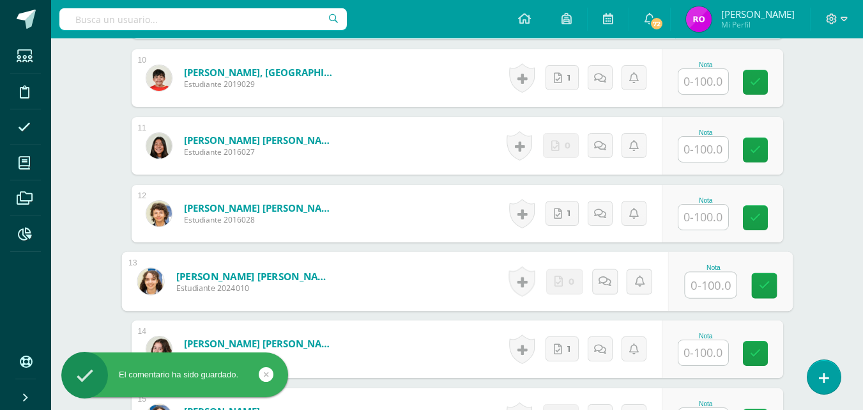
type input "0"
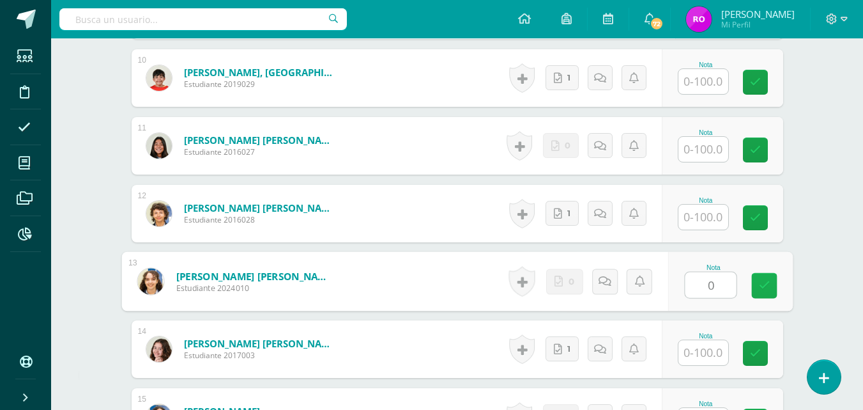
click at [772, 288] on link at bounding box center [765, 286] width 26 height 26
click at [609, 281] on link at bounding box center [619, 281] width 26 height 26
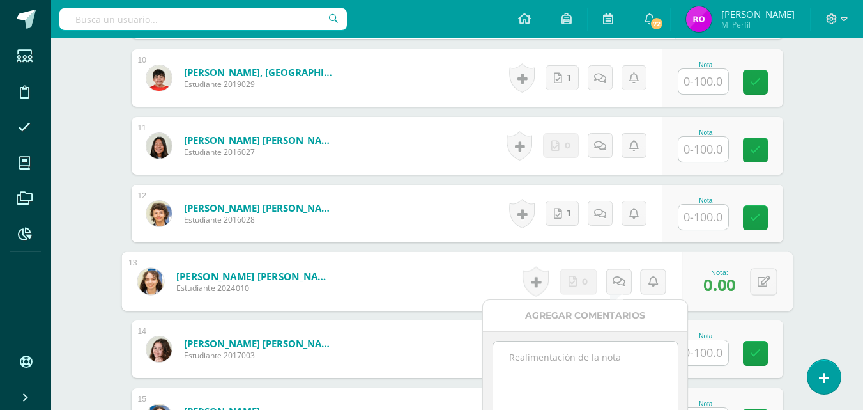
click at [548, 348] on textarea at bounding box center [585, 373] width 185 height 64
paste textarea "12/09 No hay material para calificar."
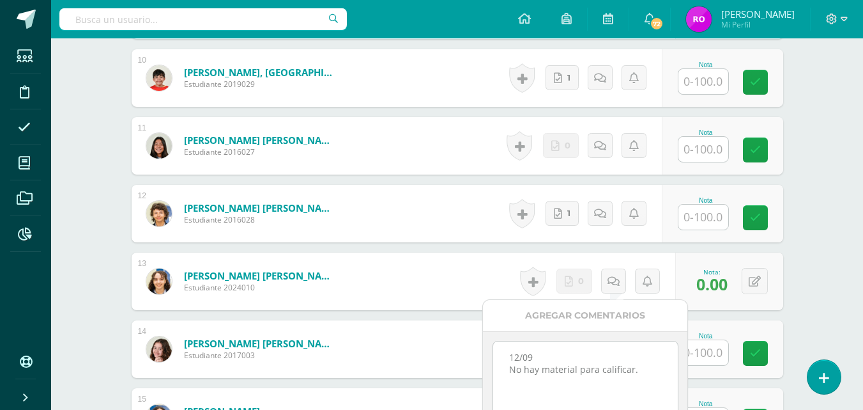
scroll to position [1145, 0]
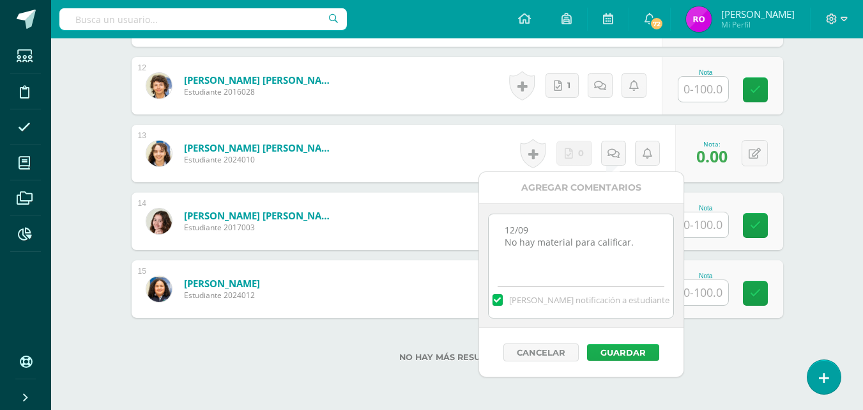
type textarea "12/09 No hay material para calificar."
click at [621, 350] on button "Guardar" at bounding box center [623, 352] width 72 height 17
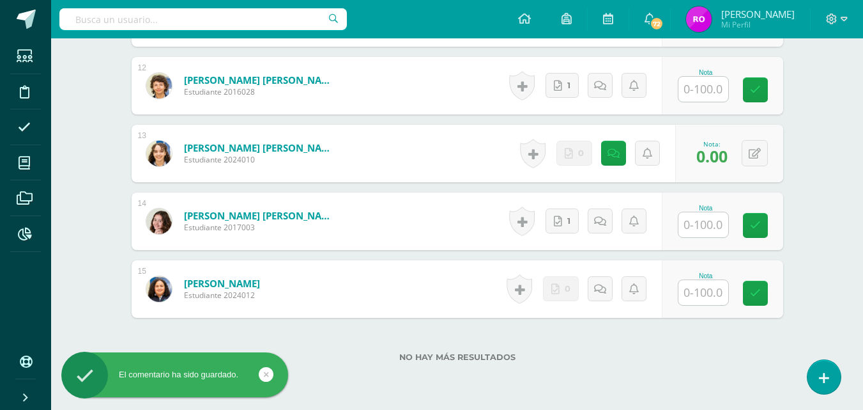
click at [699, 292] on input "text" at bounding box center [704, 292] width 50 height 25
type input "0"
click at [772, 289] on link at bounding box center [765, 294] width 26 height 26
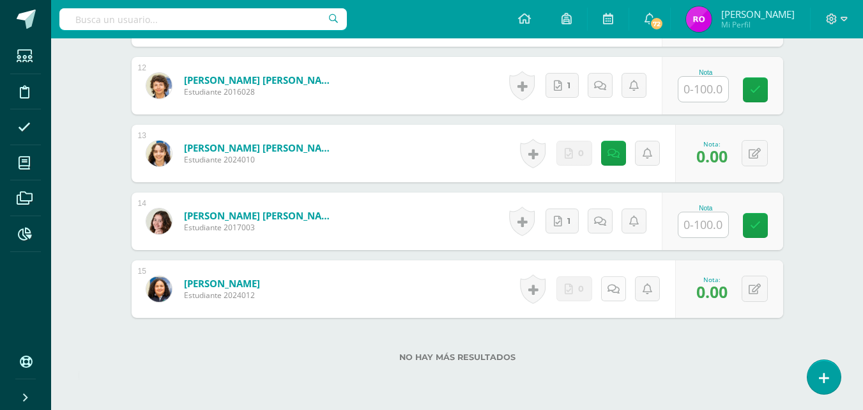
click at [611, 289] on icon at bounding box center [614, 289] width 12 height 11
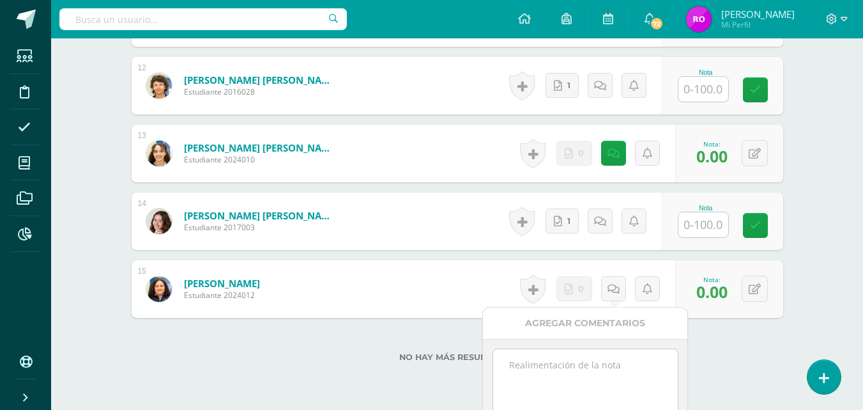
click at [555, 366] on textarea at bounding box center [585, 381] width 185 height 64
paste textarea "12/09 No hay material para calificar."
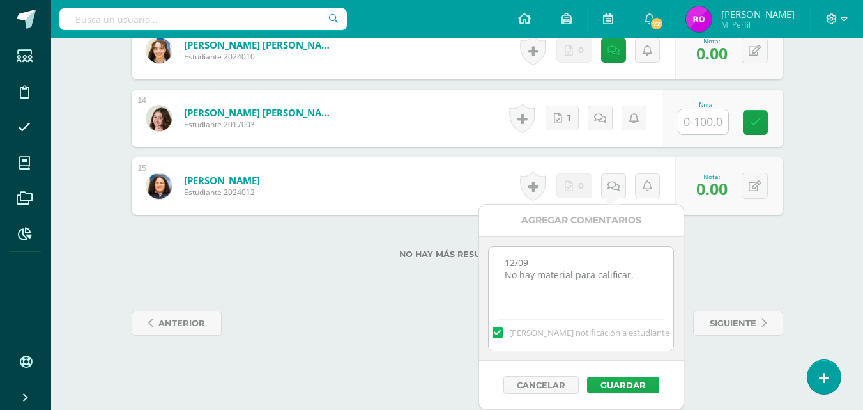
type textarea "12/09 No hay material para calificar."
click at [629, 389] on button "Guardar" at bounding box center [623, 384] width 72 height 17
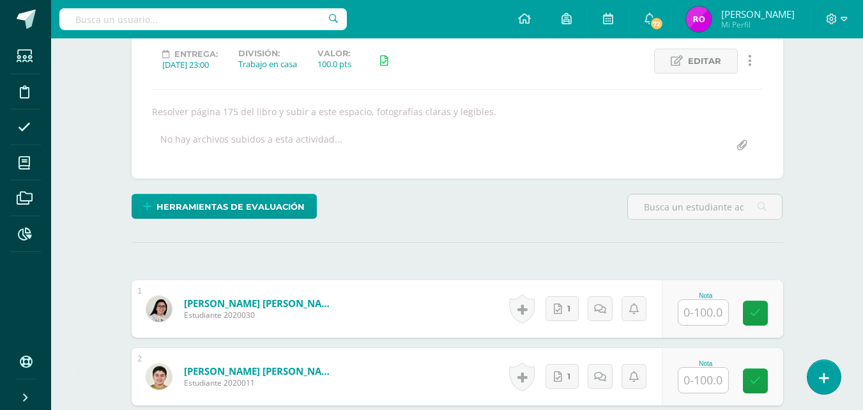
scroll to position [0, 0]
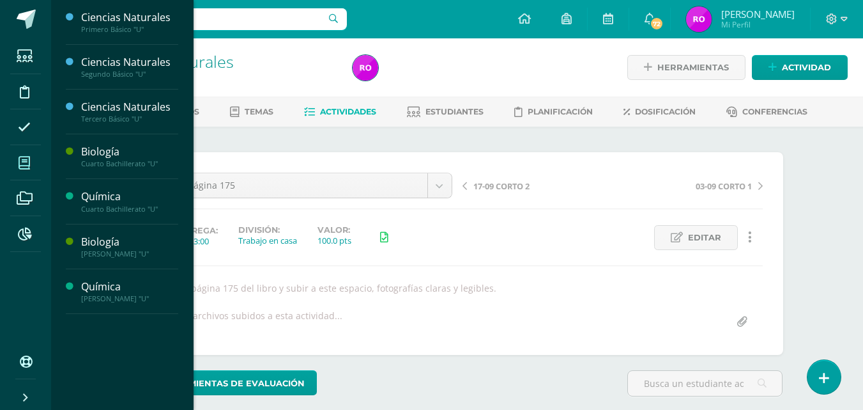
click at [30, 163] on icon at bounding box center [25, 163] width 12 height 13
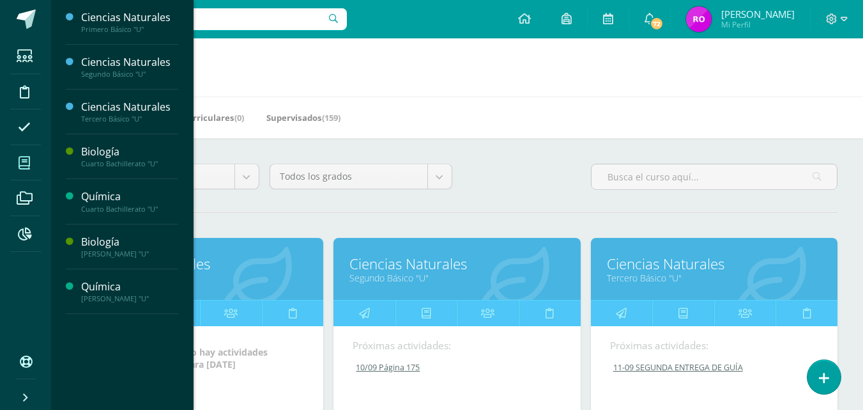
click at [667, 271] on link "Ciencias Naturales" at bounding box center [714, 264] width 215 height 20
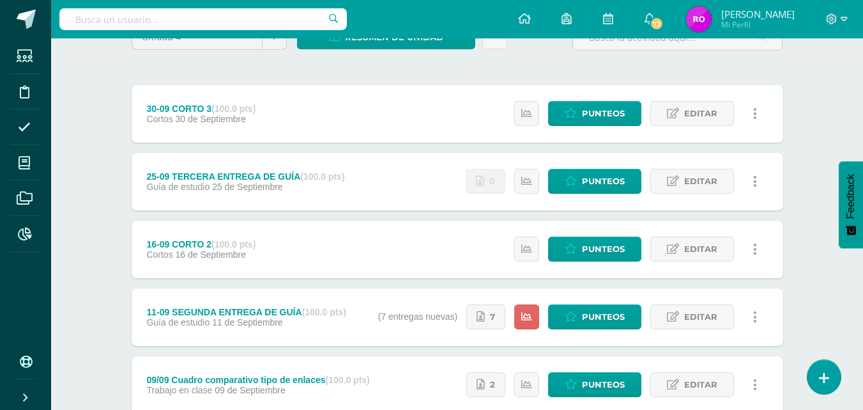
scroll to position [192, 0]
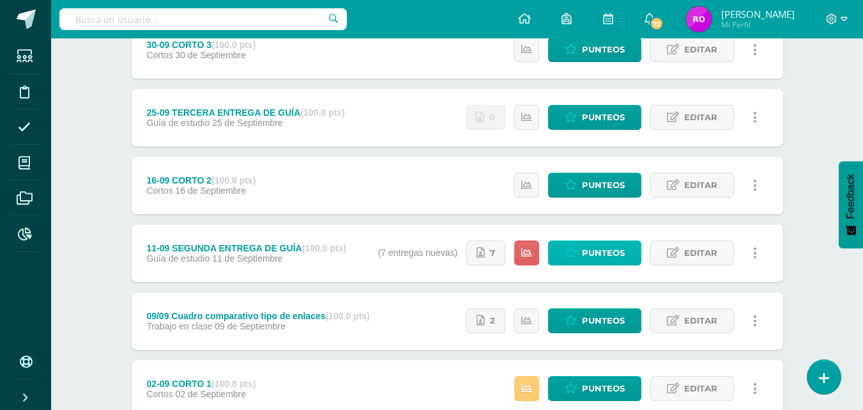
click at [609, 245] on span "Punteos" at bounding box center [603, 253] width 43 height 24
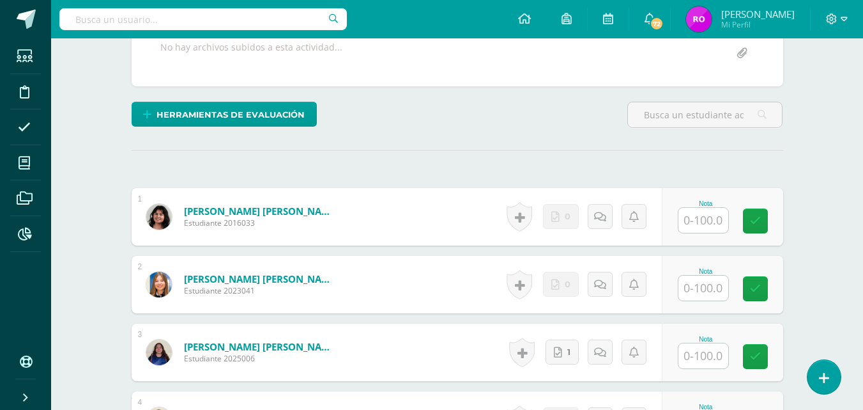
scroll to position [320, 0]
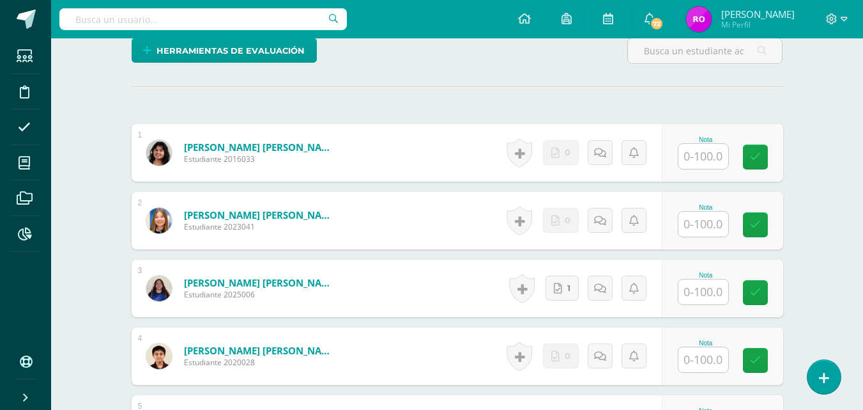
click at [713, 162] on input "text" at bounding box center [704, 156] width 50 height 25
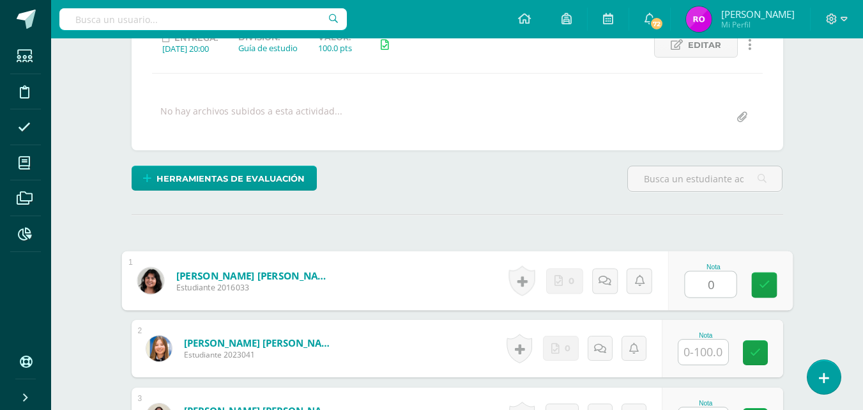
scroll to position [65, 0]
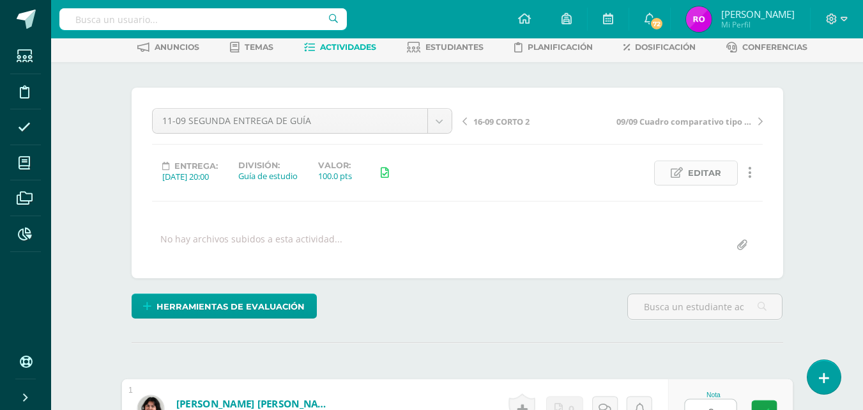
type input "0"
click at [695, 173] on span "Editar" at bounding box center [704, 173] width 33 height 24
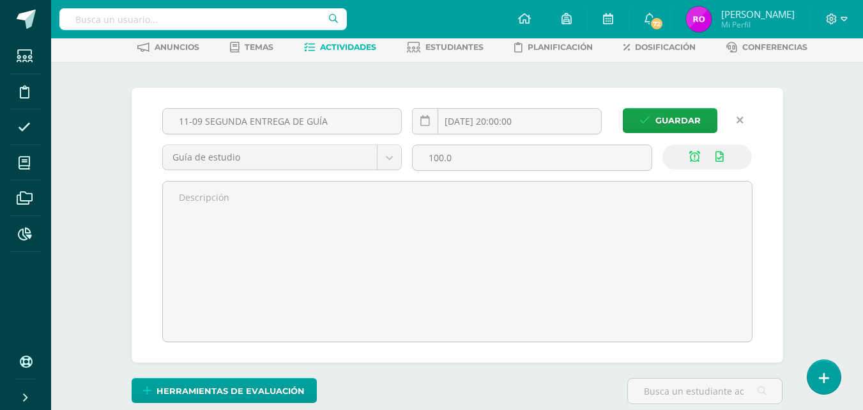
click at [737, 118] on icon at bounding box center [740, 120] width 7 height 11
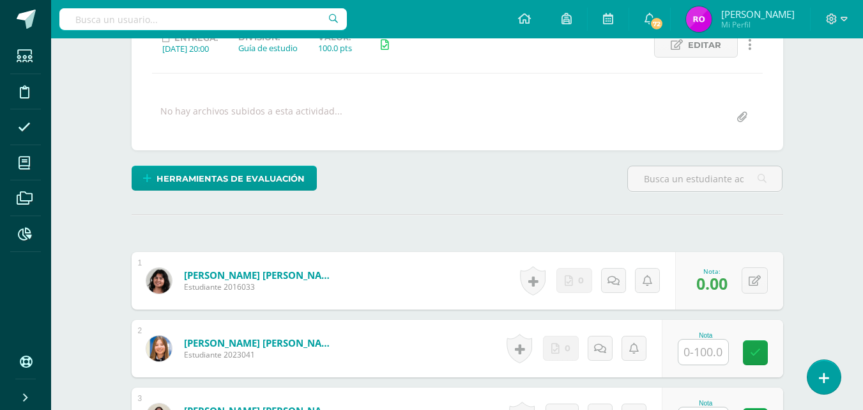
scroll to position [320, 0]
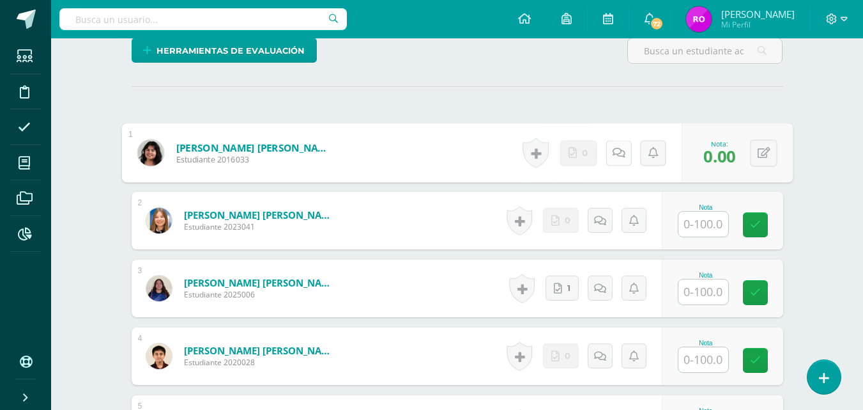
click at [610, 160] on link at bounding box center [619, 153] width 26 height 26
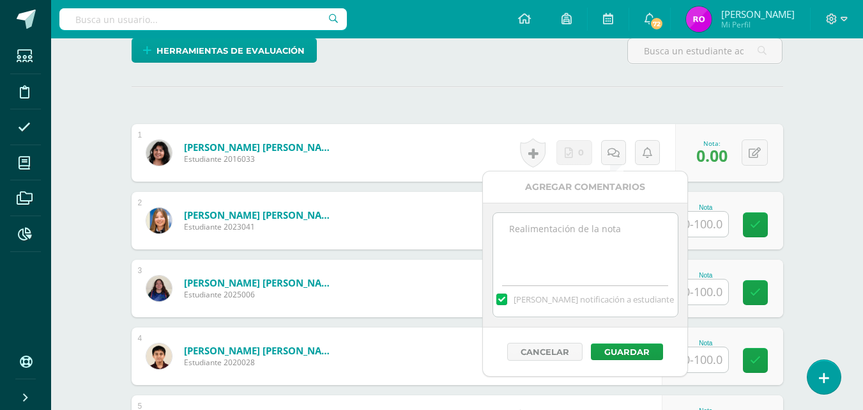
click at [604, 248] on textarea at bounding box center [585, 245] width 185 height 64
paste textarea "12/09 No hay material para calificar."
type textarea "12/09 No hay material para calificar."
click at [630, 355] on button "Guardar" at bounding box center [627, 351] width 72 height 17
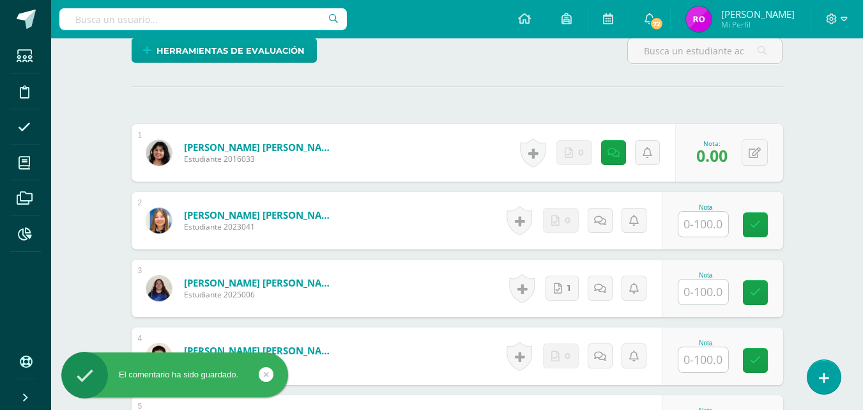
click at [713, 228] on input "text" at bounding box center [704, 224] width 50 height 25
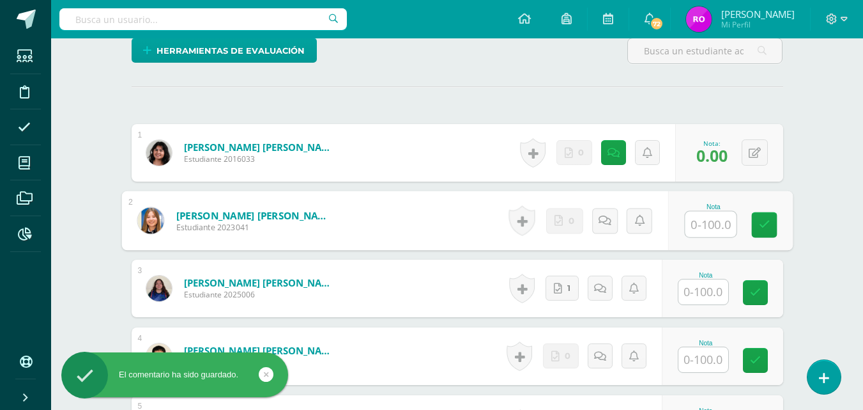
type input "0"
click at [766, 219] on icon at bounding box center [765, 224] width 12 height 11
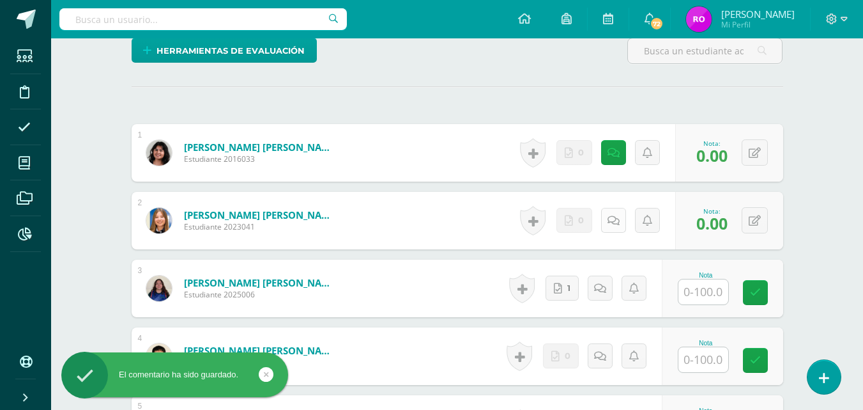
click at [620, 226] on link at bounding box center [613, 220] width 25 height 25
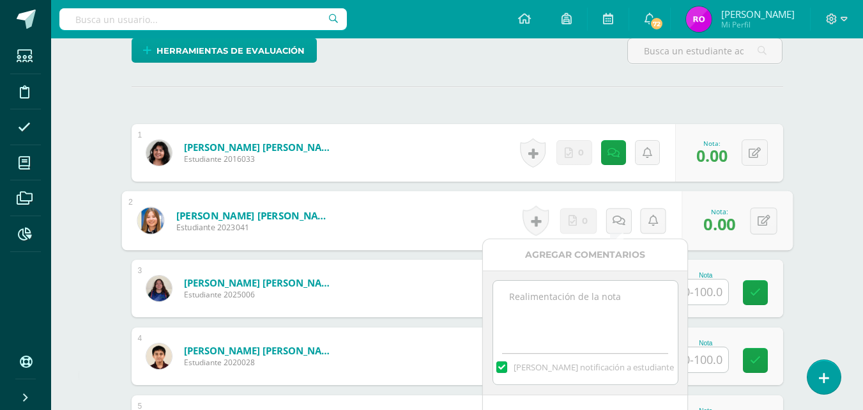
click at [596, 301] on textarea at bounding box center [585, 313] width 185 height 64
paste textarea "12/09 No hay material para calificar."
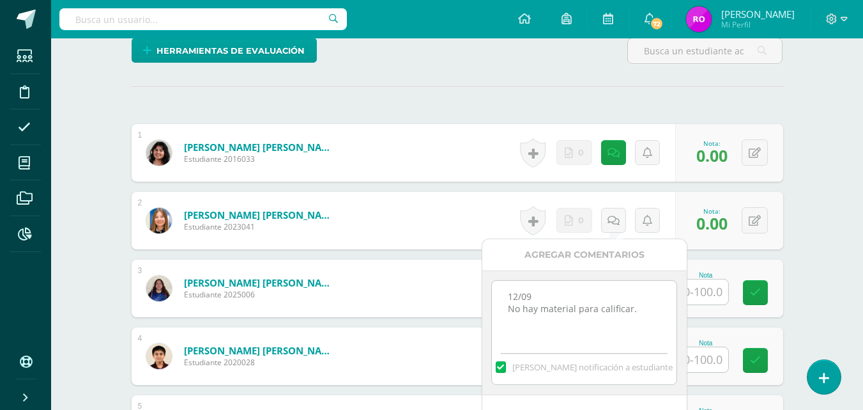
scroll to position [448, 0]
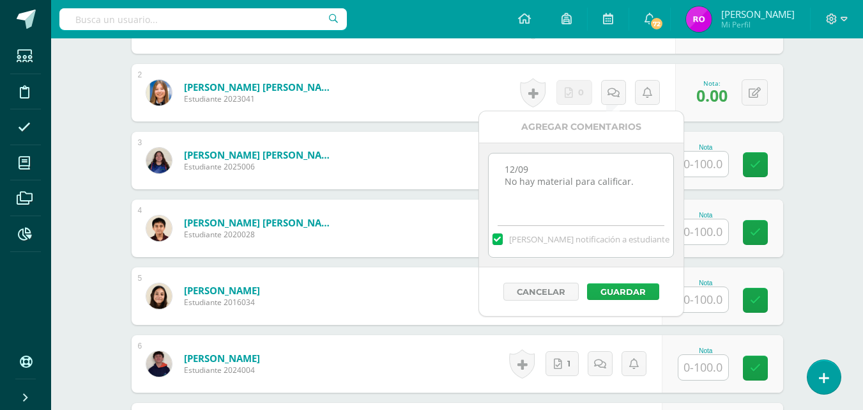
type textarea "12/09 No hay material para calificar."
click at [610, 292] on button "Guardar" at bounding box center [623, 291] width 72 height 17
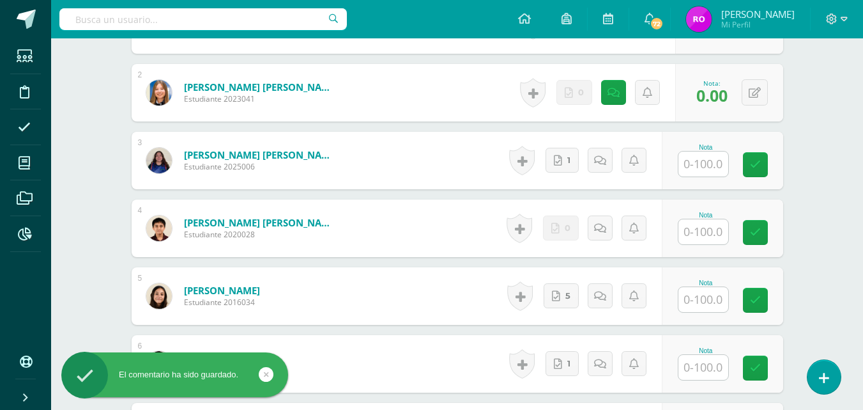
click at [701, 233] on input "text" at bounding box center [704, 231] width 50 height 25
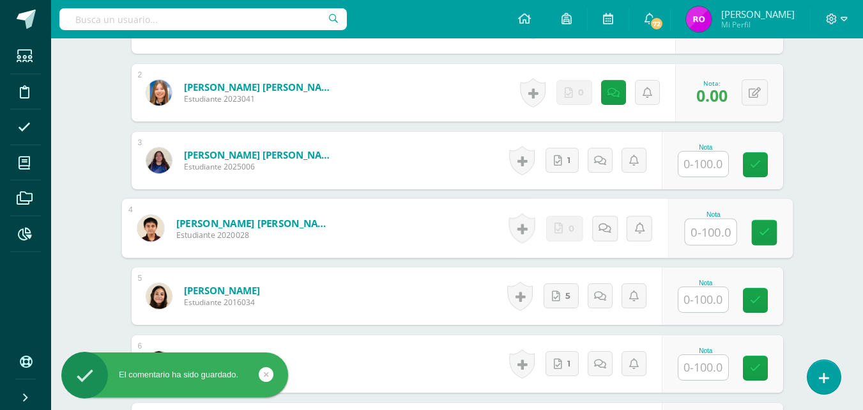
type input "0"
click at [773, 238] on link at bounding box center [765, 233] width 26 height 26
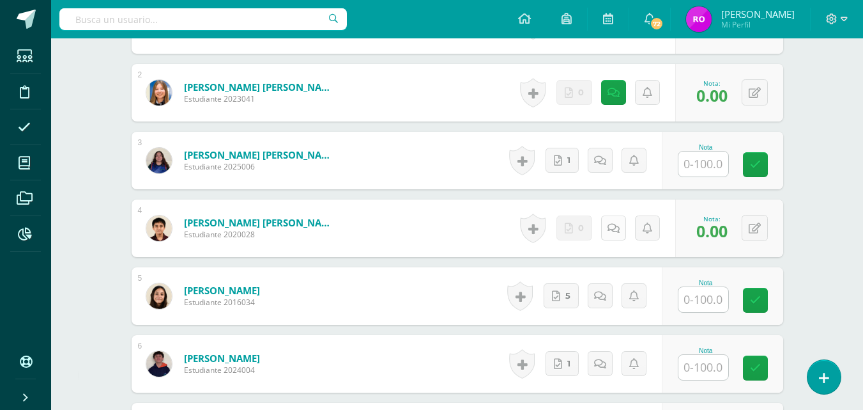
click at [608, 224] on link at bounding box center [613, 227] width 25 height 25
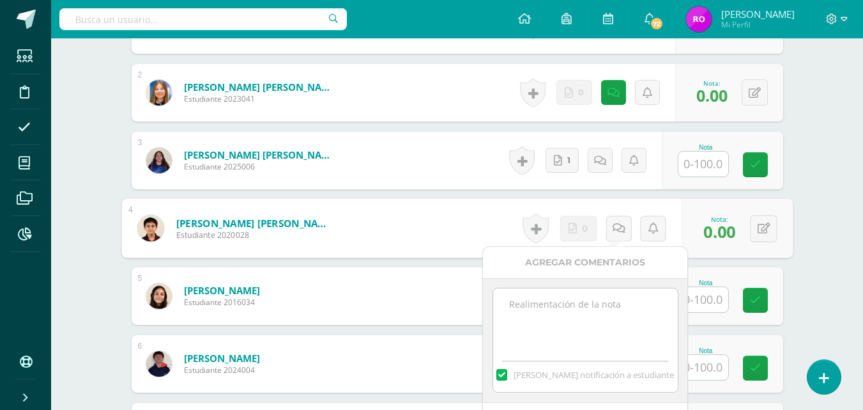
click at [570, 318] on textarea at bounding box center [585, 320] width 185 height 64
paste textarea "12/09 No hay material para calificar."
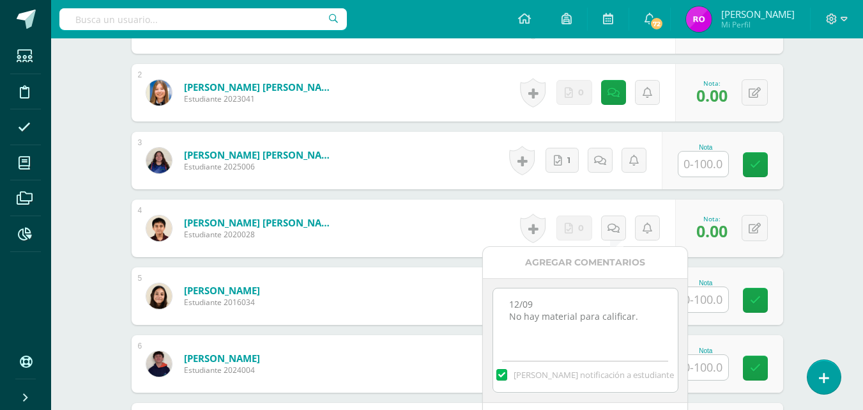
scroll to position [576, 0]
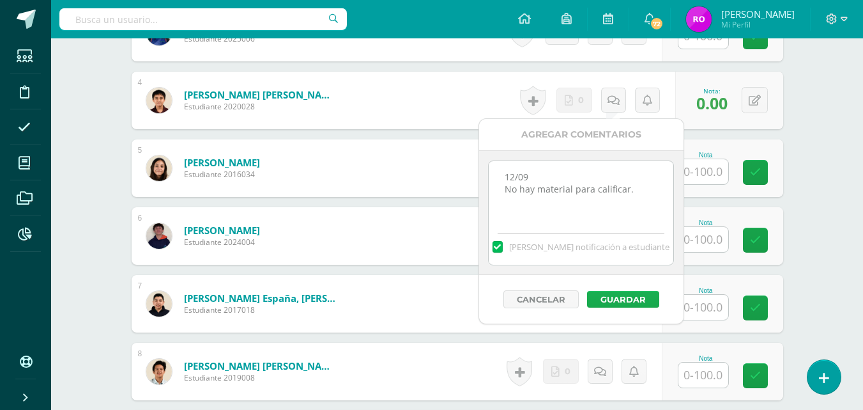
type textarea "12/09 No hay material para calificar."
click at [613, 295] on button "Guardar" at bounding box center [623, 299] width 72 height 17
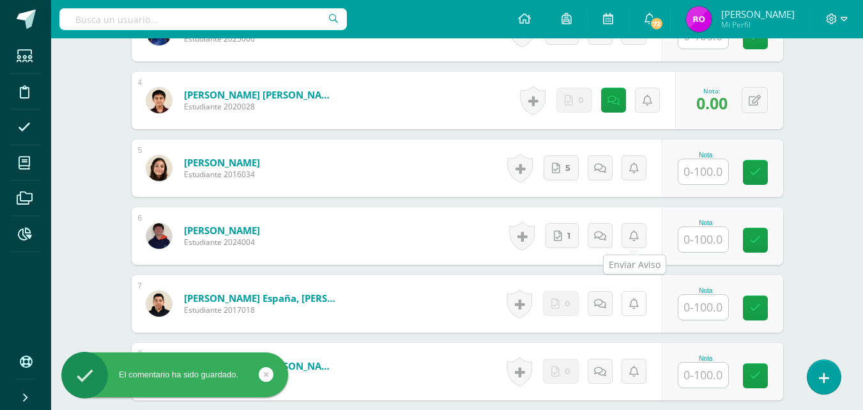
scroll to position [640, 0]
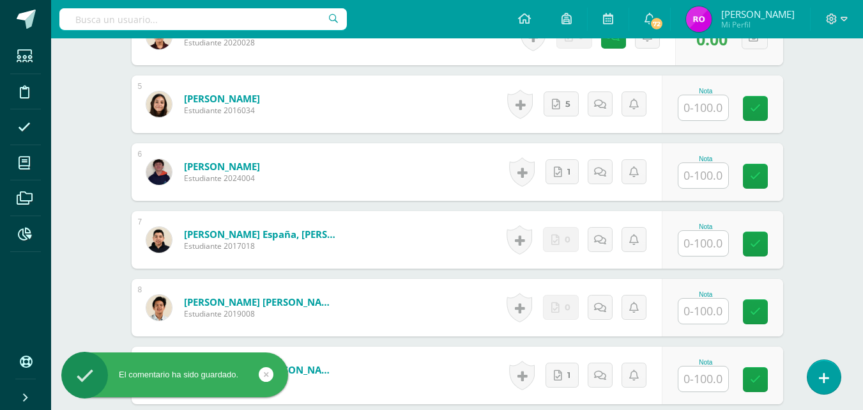
click at [707, 249] on input "text" at bounding box center [704, 243] width 50 height 25
type input "0"
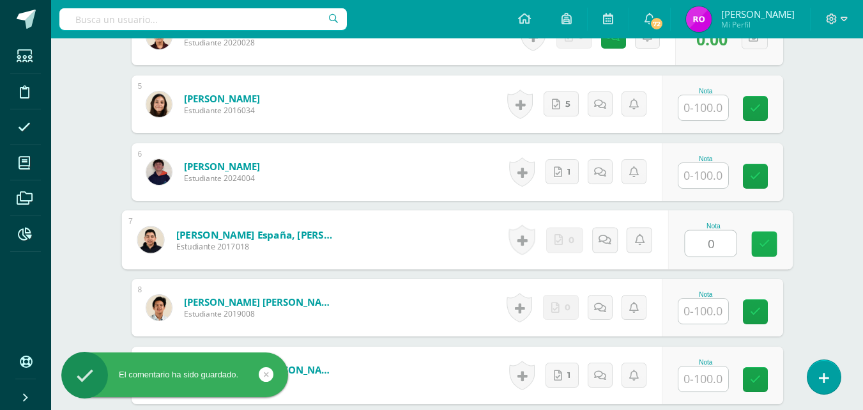
click at [763, 248] on icon at bounding box center [765, 243] width 12 height 11
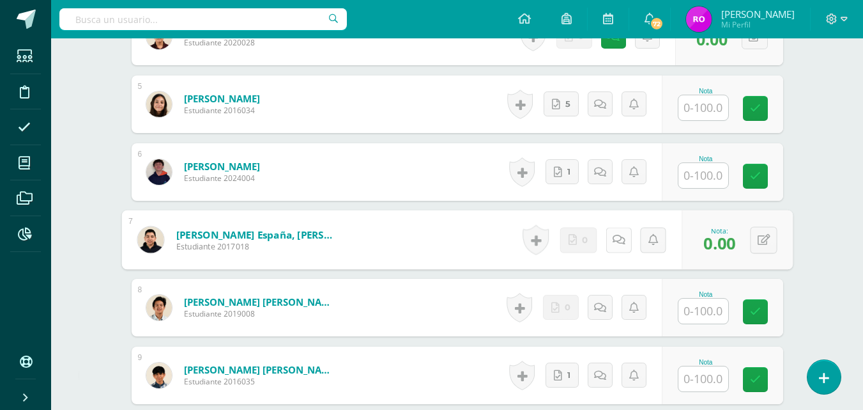
click at [618, 249] on link at bounding box center [619, 240] width 26 height 26
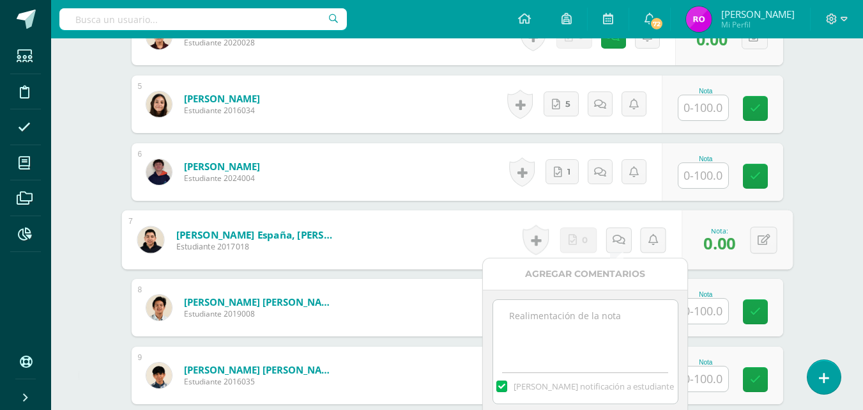
click at [582, 333] on textarea at bounding box center [585, 332] width 185 height 64
paste textarea "12/09 No hay material para calificar."
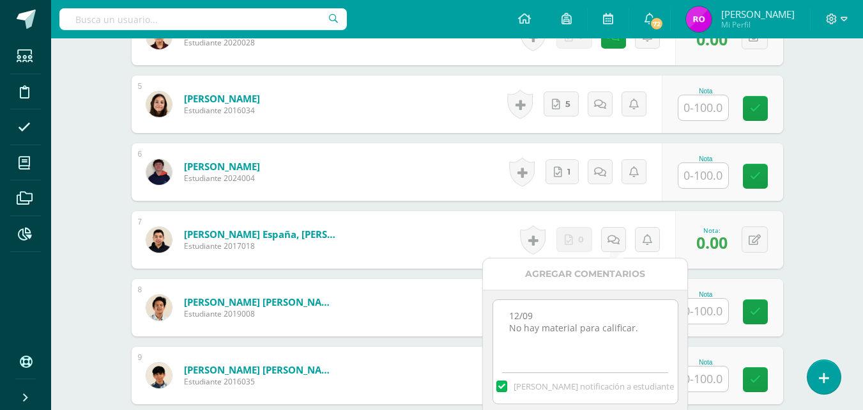
scroll to position [768, 0]
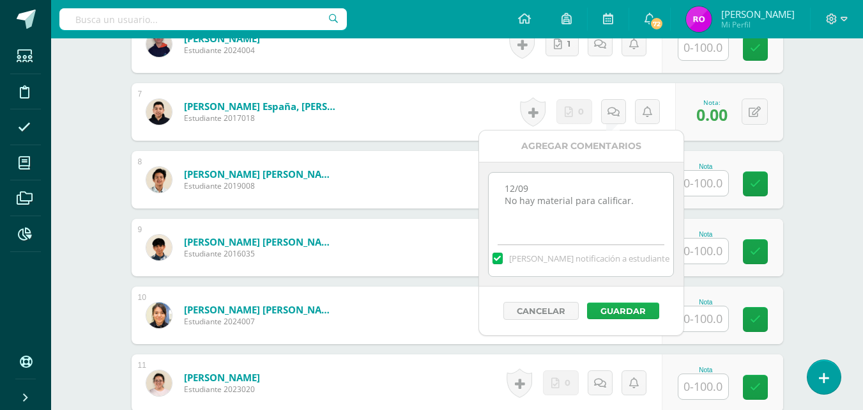
type textarea "12/09 No hay material para calificar."
click at [629, 312] on button "Guardar" at bounding box center [623, 310] width 72 height 17
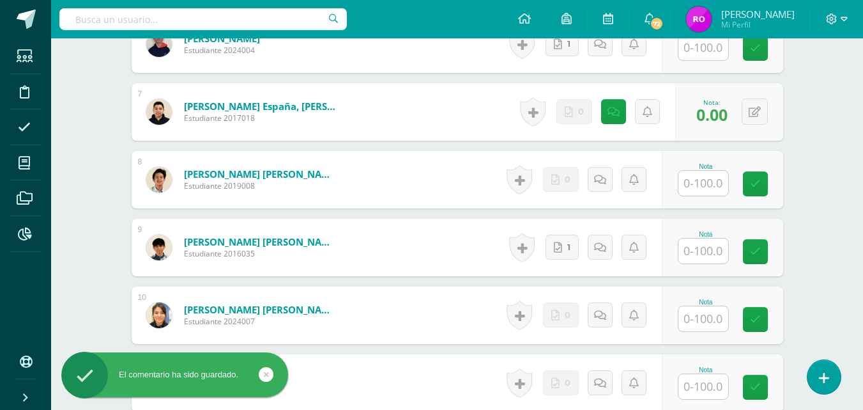
click at [707, 188] on input "text" at bounding box center [704, 183] width 50 height 25
type input "0"
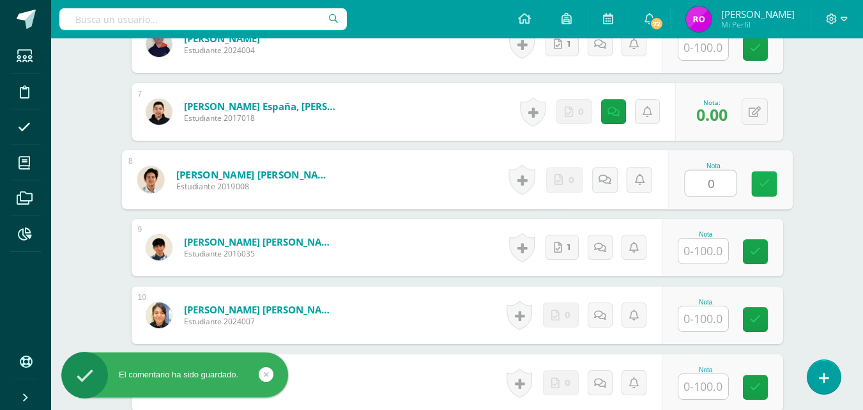
click at [773, 194] on link at bounding box center [765, 184] width 26 height 26
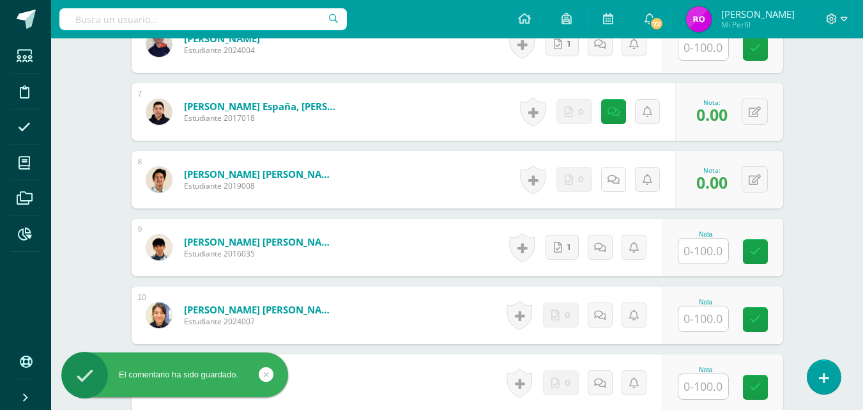
click at [616, 184] on icon at bounding box center [614, 179] width 12 height 11
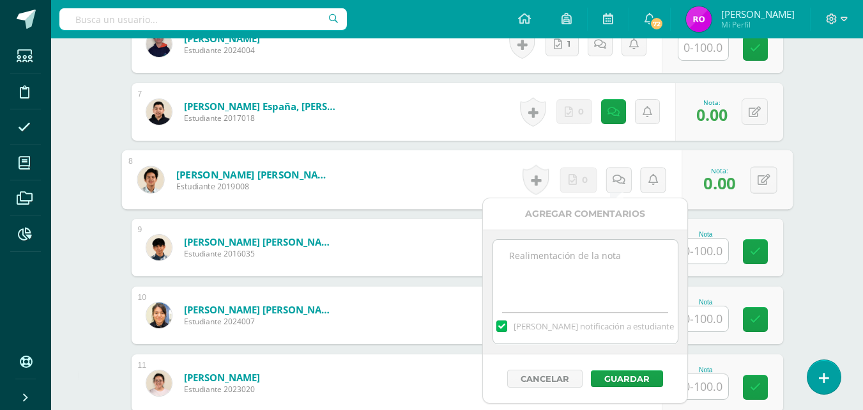
click at [599, 238] on div "[PERSON_NAME] notificación a estudiante" at bounding box center [585, 291] width 205 height 125
click at [599, 251] on textarea at bounding box center [585, 272] width 185 height 64
paste textarea "12/09 No hay material para calificar."
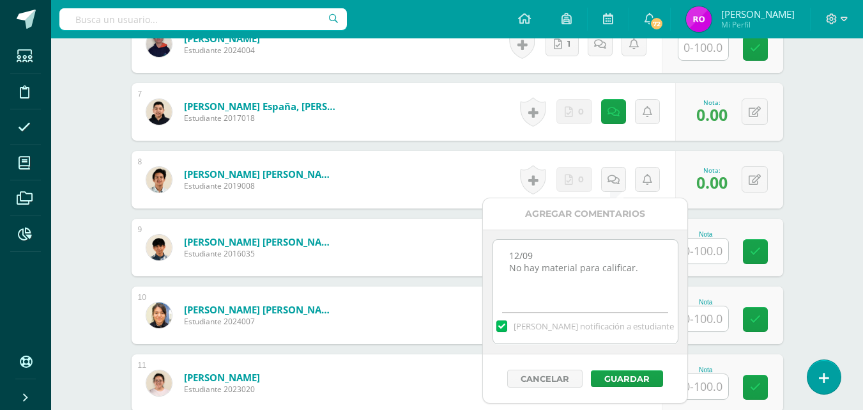
scroll to position [831, 0]
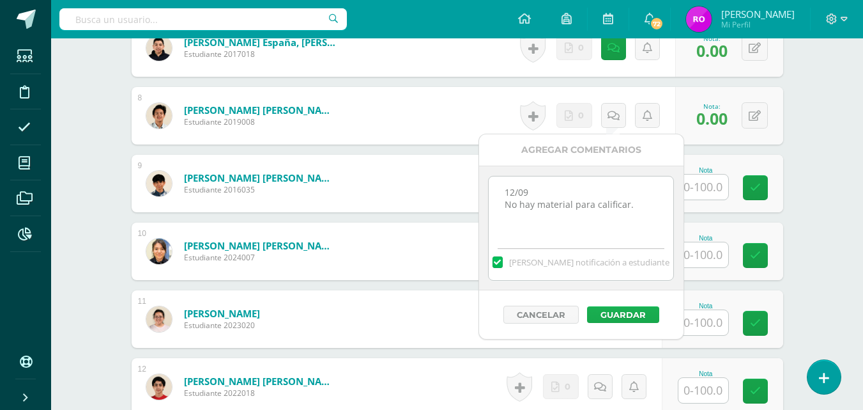
type textarea "12/09 No hay material para calificar."
click at [599, 309] on button "Guardar" at bounding box center [623, 314] width 72 height 17
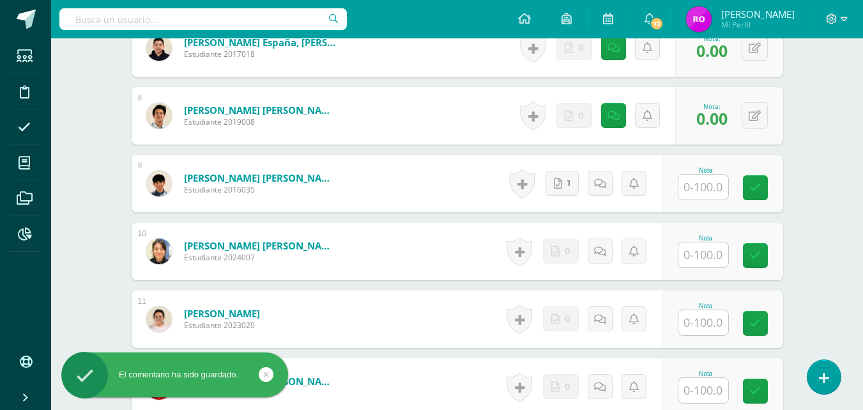
scroll to position [895, 0]
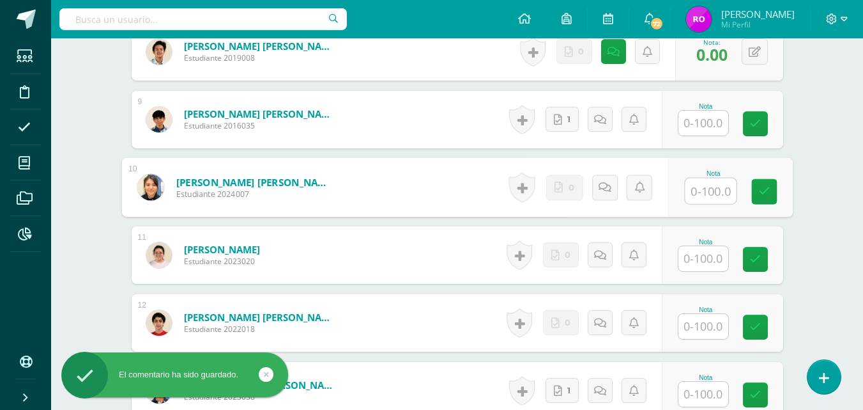
click at [714, 186] on input "text" at bounding box center [710, 191] width 51 height 26
type input "0"
click at [758, 187] on link at bounding box center [765, 192] width 26 height 26
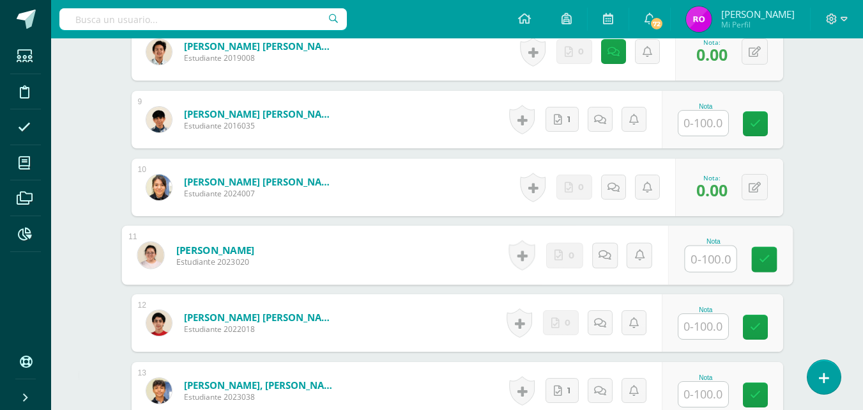
click at [707, 259] on input "text" at bounding box center [710, 259] width 51 height 26
type input "0"
click at [769, 263] on icon at bounding box center [765, 259] width 12 height 11
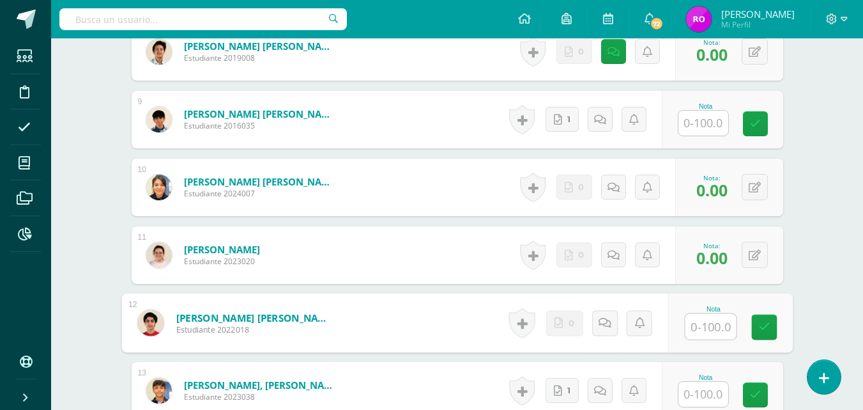
click at [704, 321] on input "text" at bounding box center [710, 327] width 51 height 26
type input "0"
click at [768, 329] on icon at bounding box center [765, 326] width 12 height 11
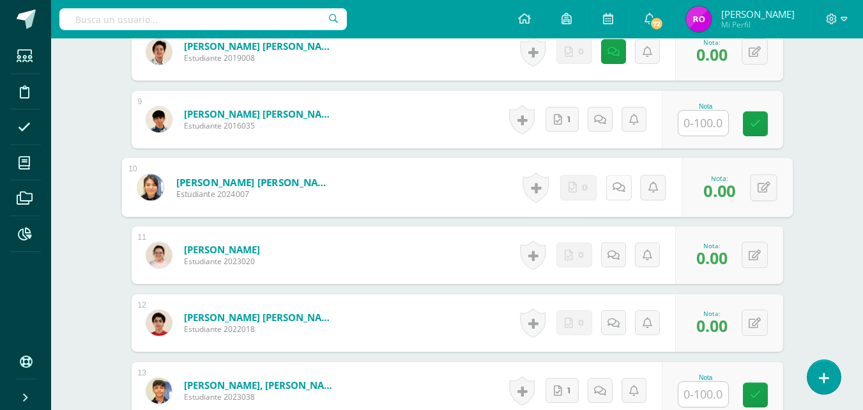
click at [619, 187] on icon at bounding box center [618, 186] width 13 height 11
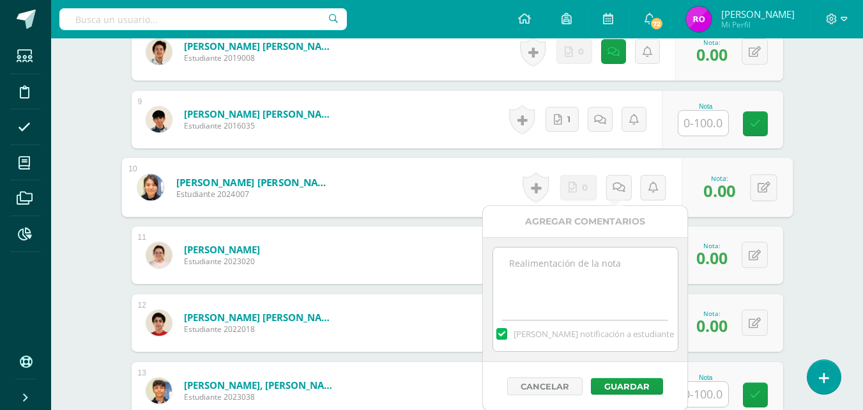
click at [581, 252] on textarea at bounding box center [585, 279] width 185 height 64
paste textarea "12/09 No hay material para calificar."
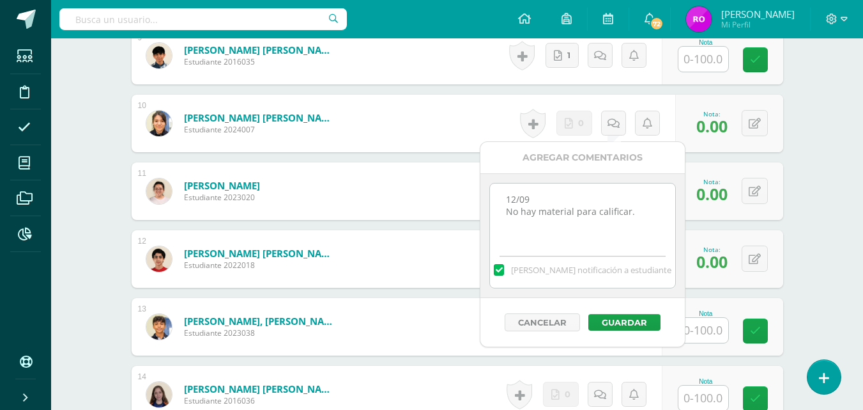
scroll to position [1023, 0]
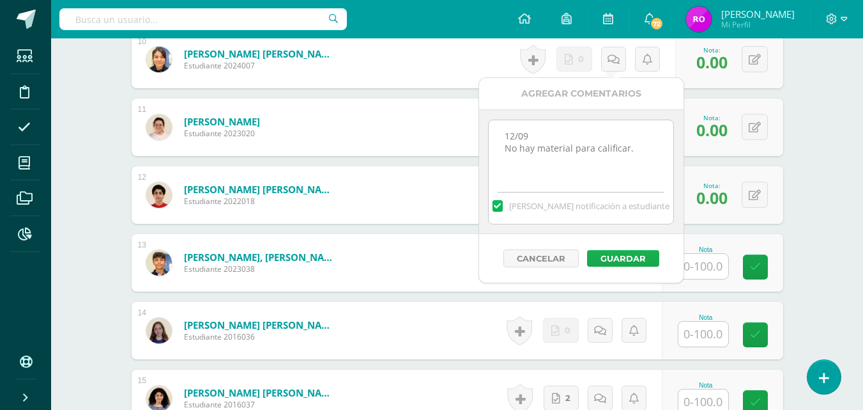
type textarea "12/09 No hay material para calificar."
click at [621, 259] on button "Guardar" at bounding box center [623, 258] width 72 height 17
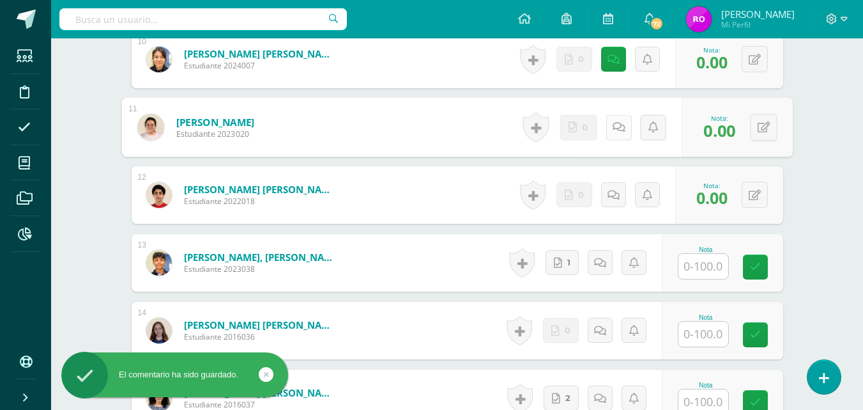
click at [617, 136] on link at bounding box center [619, 127] width 26 height 26
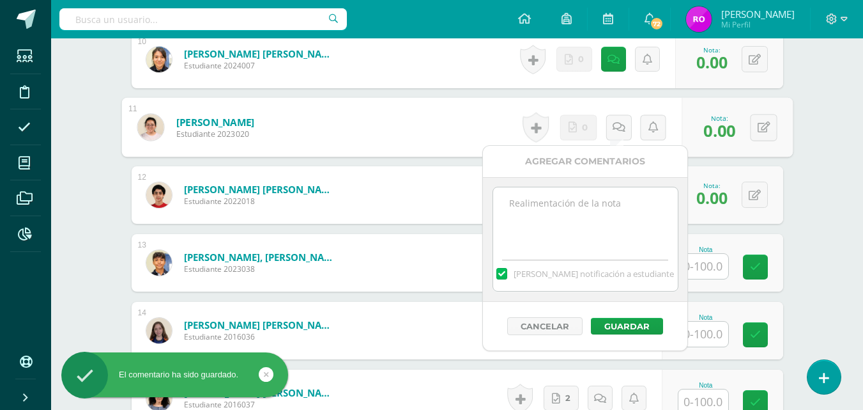
click at [612, 231] on textarea at bounding box center [585, 219] width 185 height 64
paste textarea "12/09 No hay material para calificar."
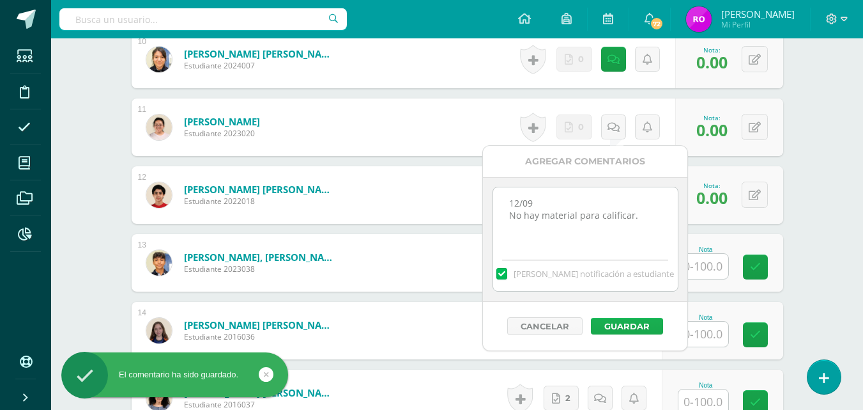
type textarea "12/09 No hay material para calificar."
click at [624, 321] on button "Guardar" at bounding box center [627, 326] width 72 height 17
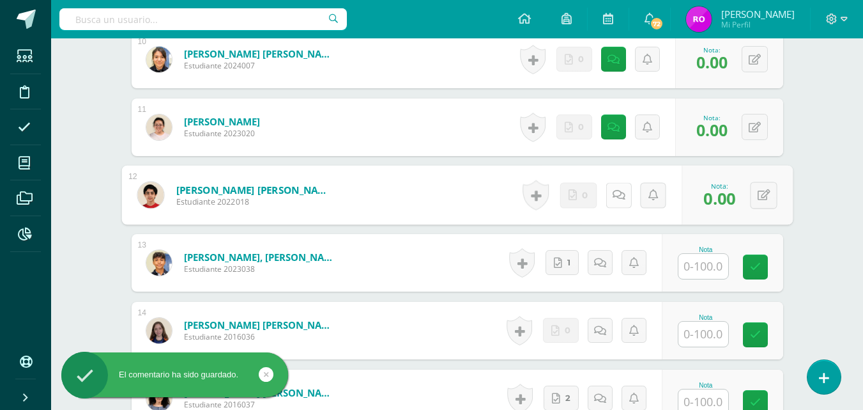
click at [610, 198] on link at bounding box center [619, 195] width 26 height 26
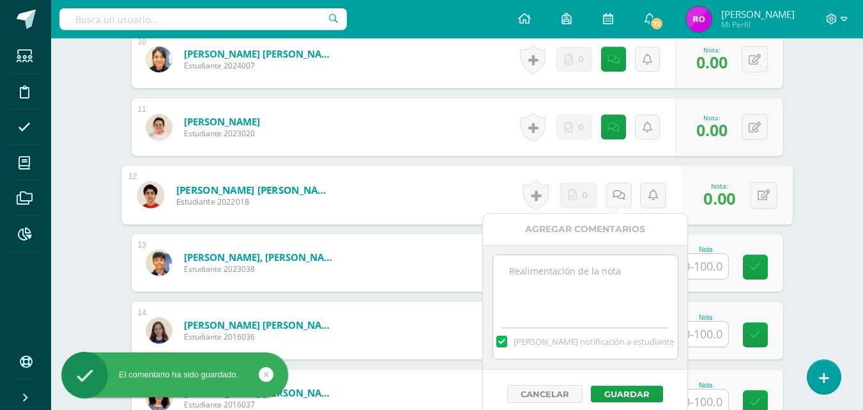
click at [619, 271] on textarea at bounding box center [585, 287] width 185 height 64
paste textarea "12/09 No hay material para calificar."
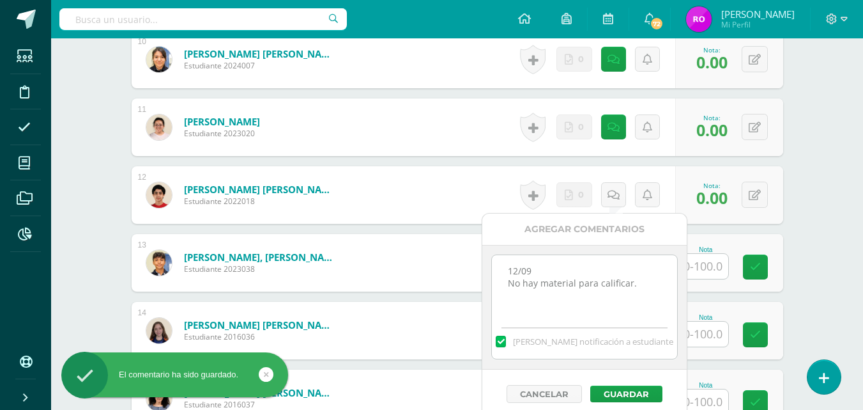
scroll to position [1087, 0]
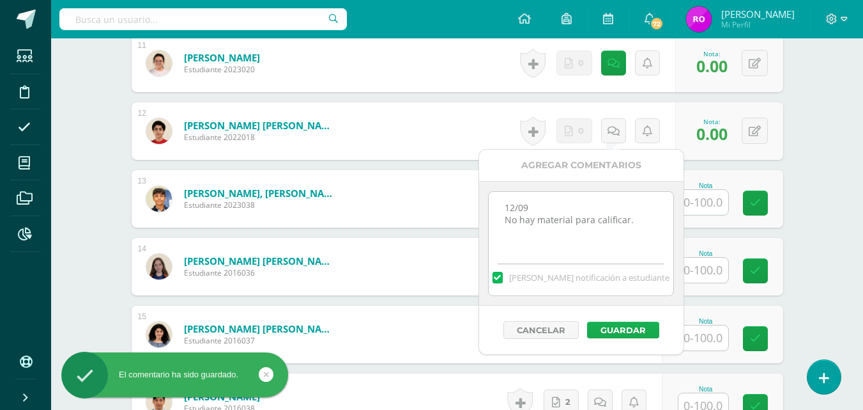
type textarea "12/09 No hay material para calificar."
click at [621, 325] on button "Guardar" at bounding box center [623, 329] width 72 height 17
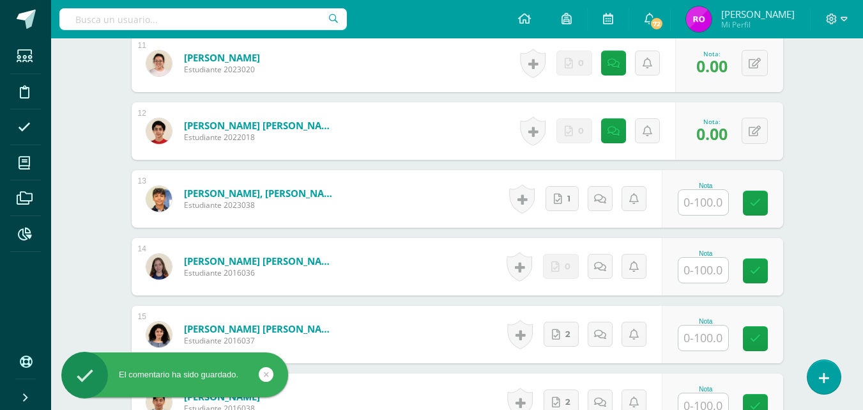
click at [710, 270] on input "text" at bounding box center [704, 270] width 50 height 25
type input "0"
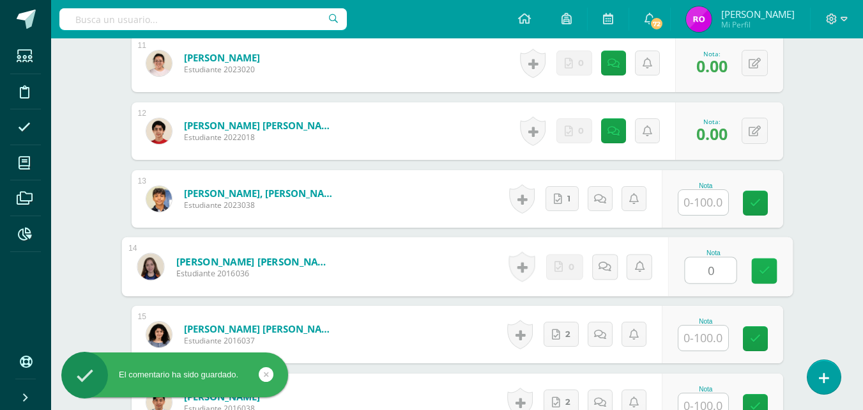
click at [773, 276] on link at bounding box center [765, 271] width 26 height 26
click at [621, 270] on link at bounding box center [619, 267] width 26 height 26
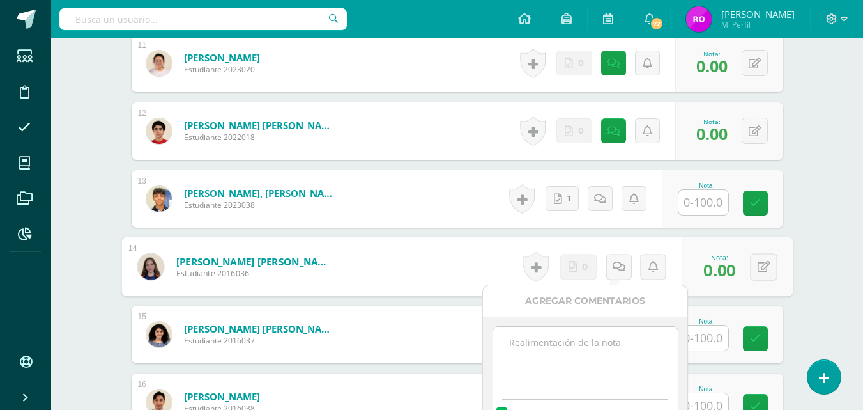
click at [606, 334] on textarea at bounding box center [585, 359] width 185 height 64
paste textarea "12/09 No hay material para calificar."
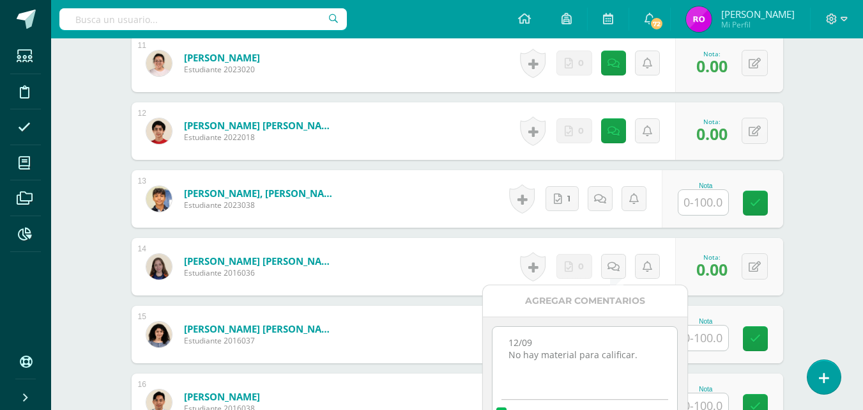
scroll to position [1279, 0]
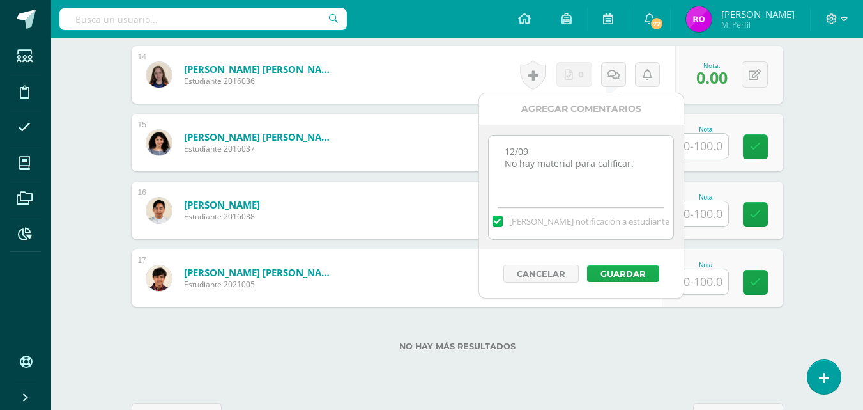
type textarea "12/09 No hay material para calificar."
click at [617, 276] on button "Guardar" at bounding box center [623, 273] width 72 height 17
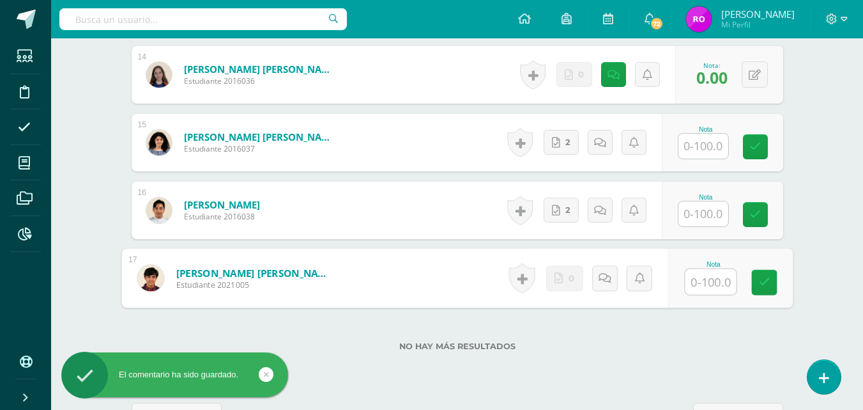
click at [710, 279] on input "text" at bounding box center [710, 282] width 51 height 26
type input "0"
click at [769, 287] on icon at bounding box center [765, 282] width 12 height 11
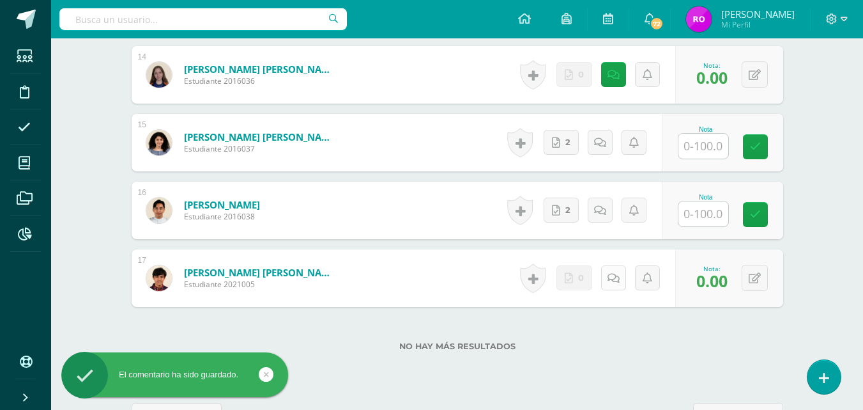
click at [621, 281] on link at bounding box center [613, 277] width 25 height 25
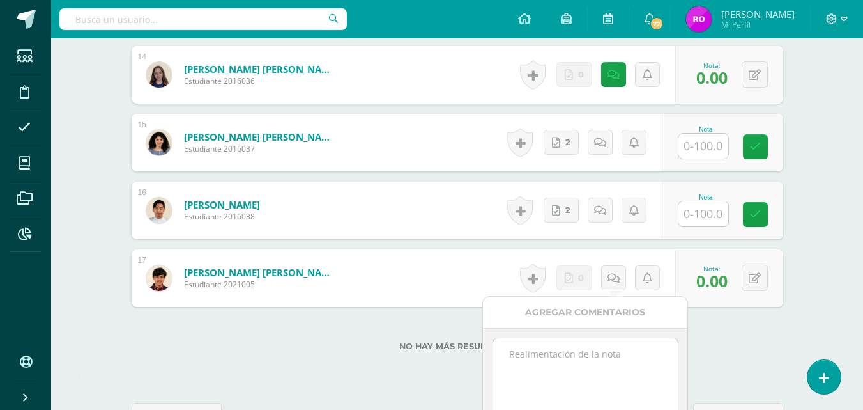
click at [589, 366] on textarea at bounding box center [585, 370] width 185 height 64
paste textarea "12/09 No hay material para calificar."
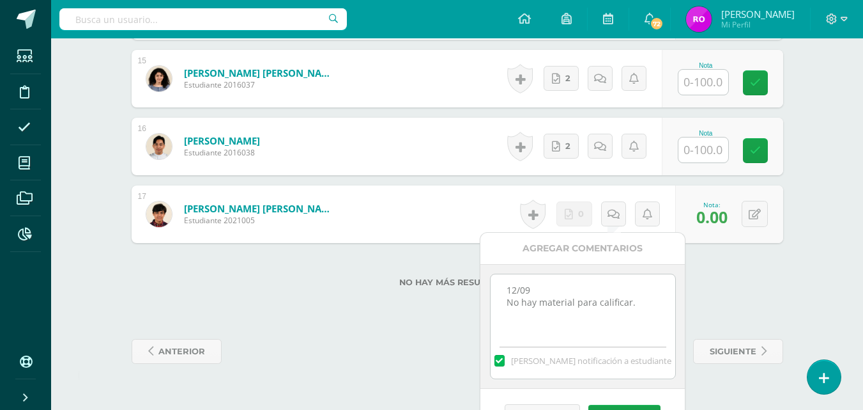
scroll to position [1371, 0]
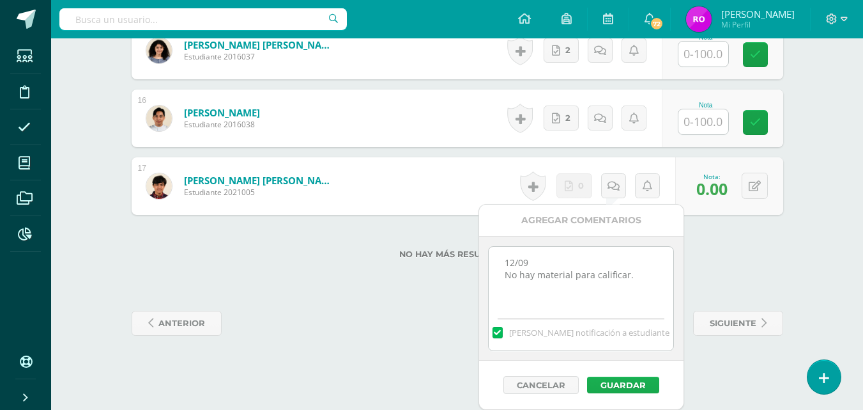
type textarea "12/09 No hay material para calificar."
click at [608, 384] on button "Guardar" at bounding box center [623, 384] width 72 height 17
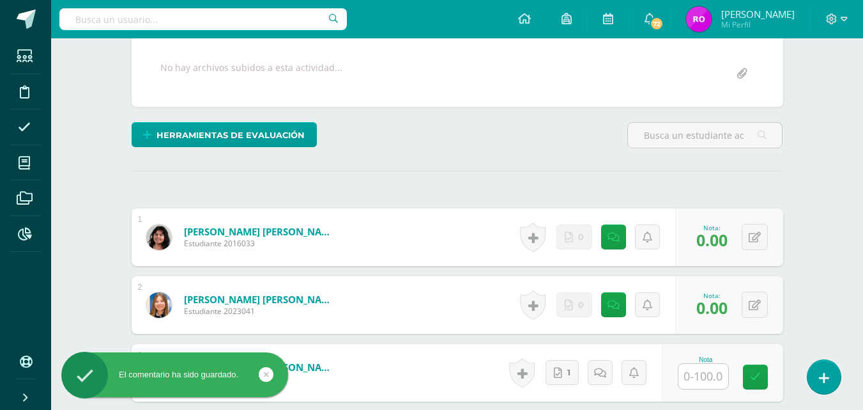
scroll to position [0, 0]
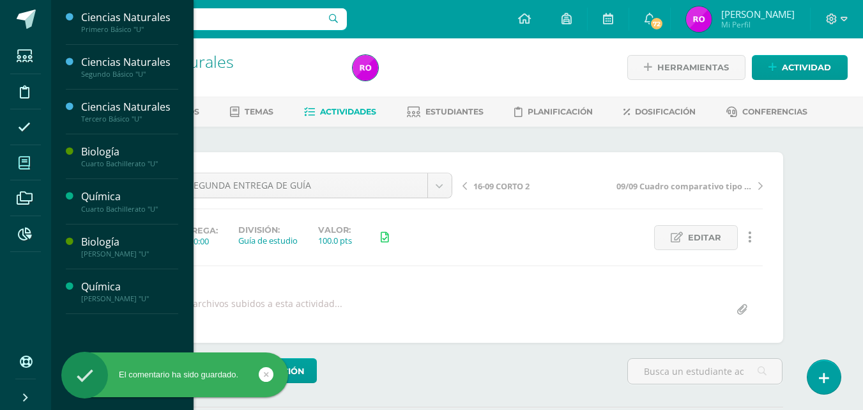
click at [17, 158] on span at bounding box center [24, 162] width 29 height 29
